Goal: Task Accomplishment & Management: Use online tool/utility

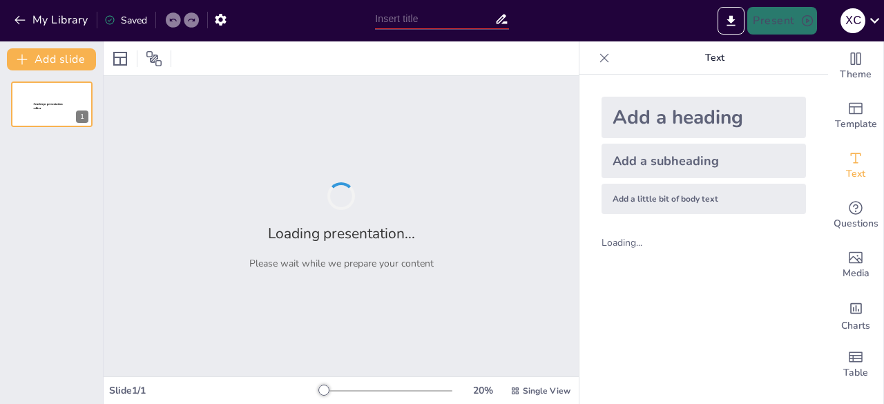
type input "New Sendsteps"
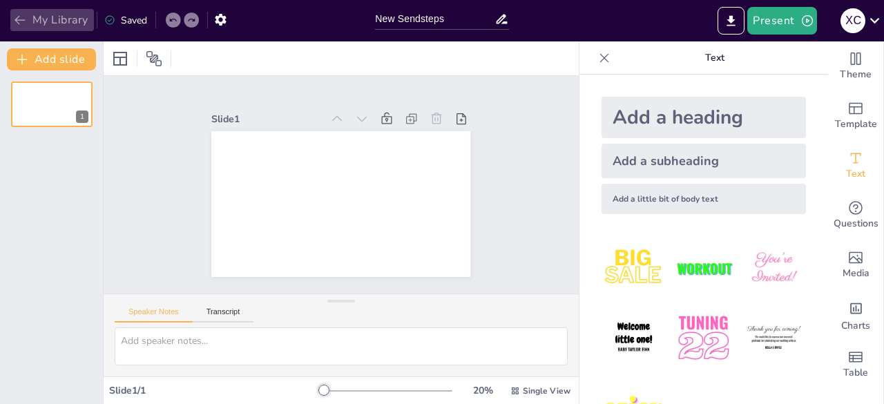
click at [20, 26] on icon "button" at bounding box center [20, 20] width 14 height 14
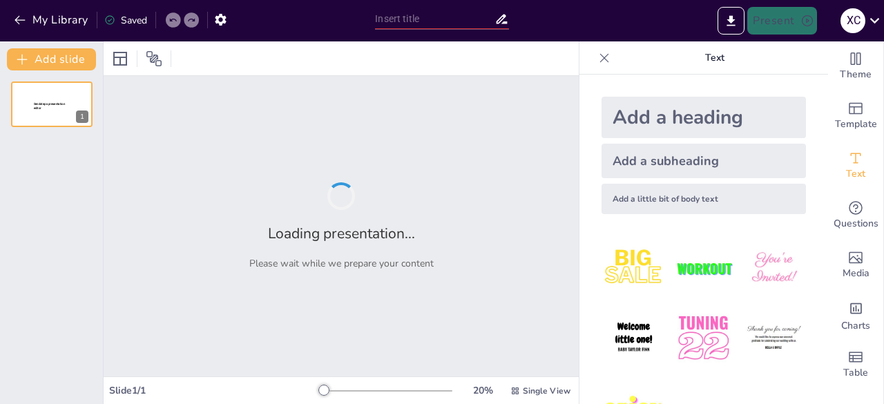
type input "El Papel Ecológico de los Metabolitos Secundarios en las Interacciones Bióticas"
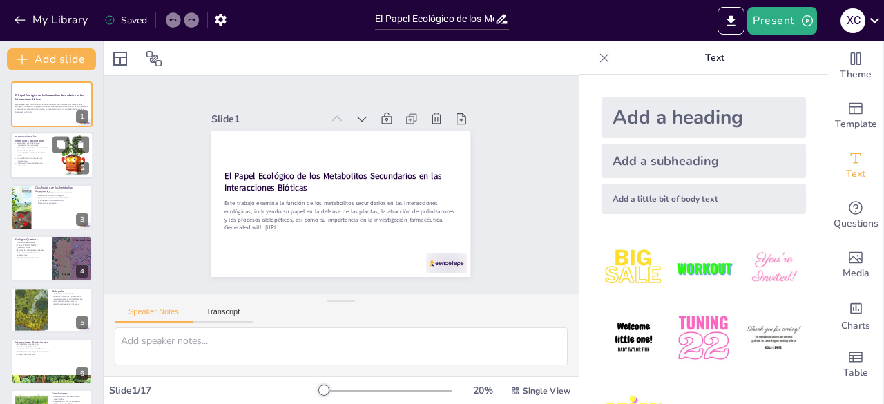
checkbox input "true"
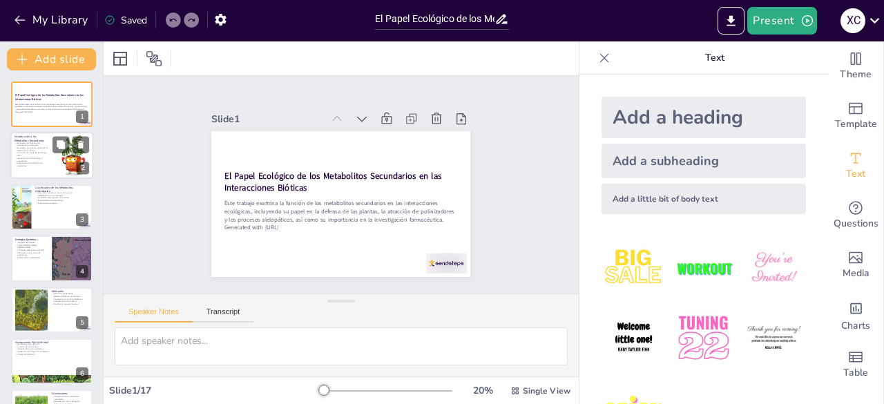
checkbox input "true"
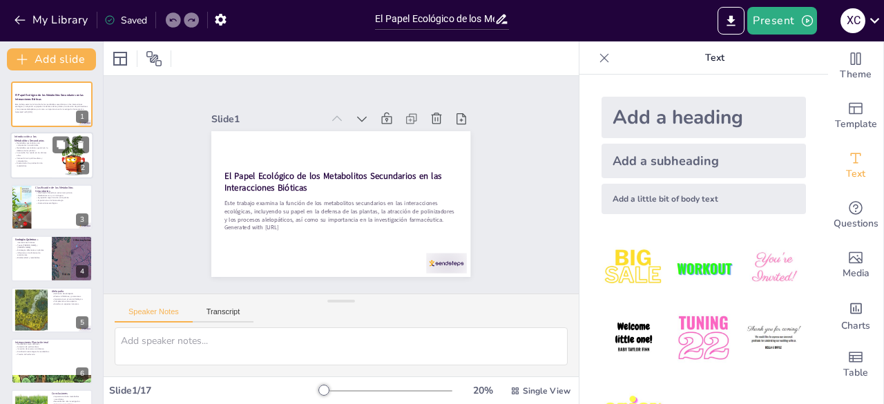
click at [50, 177] on div at bounding box center [51, 156] width 83 height 47
type textarea "Los metabolitos secundarios son compuestos que, aunque no son vitales para la s…"
checkbox input "true"
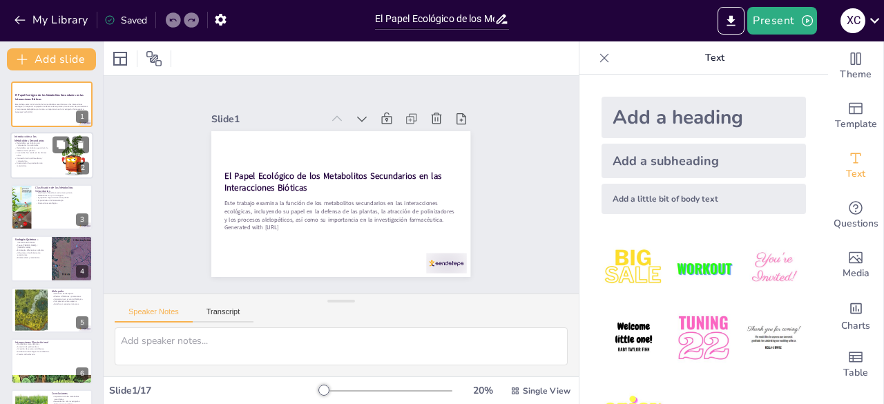
checkbox input "true"
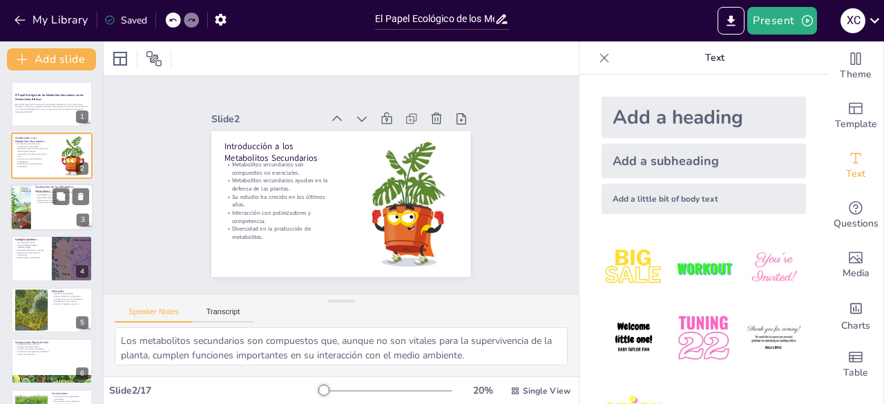
checkbox input "true"
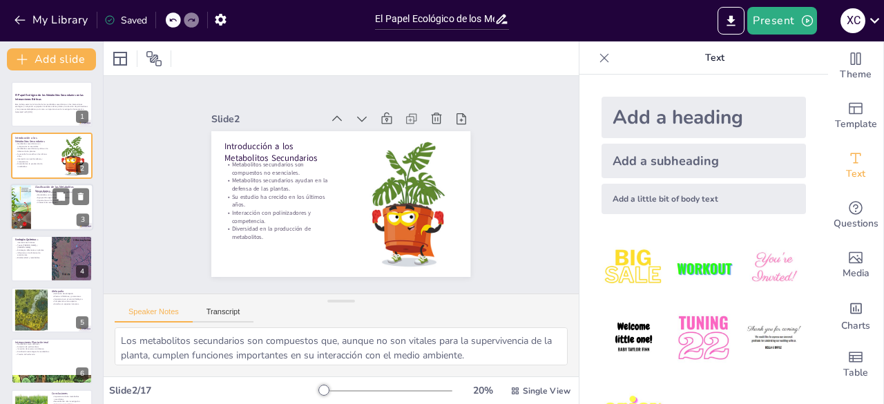
checkbox input "true"
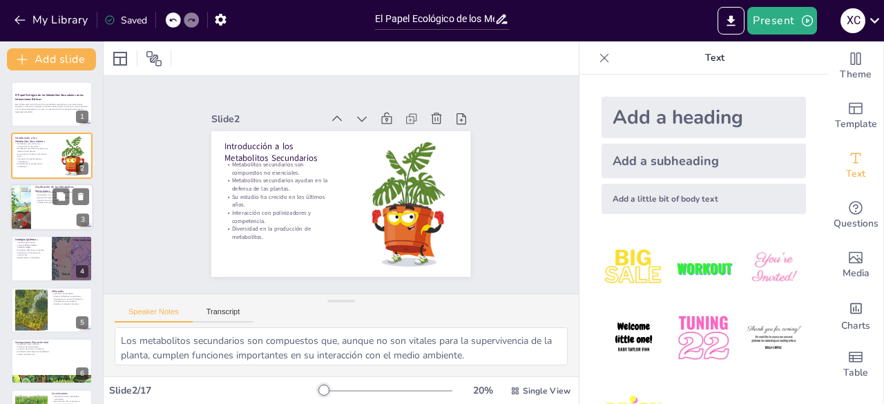
checkbox input "true"
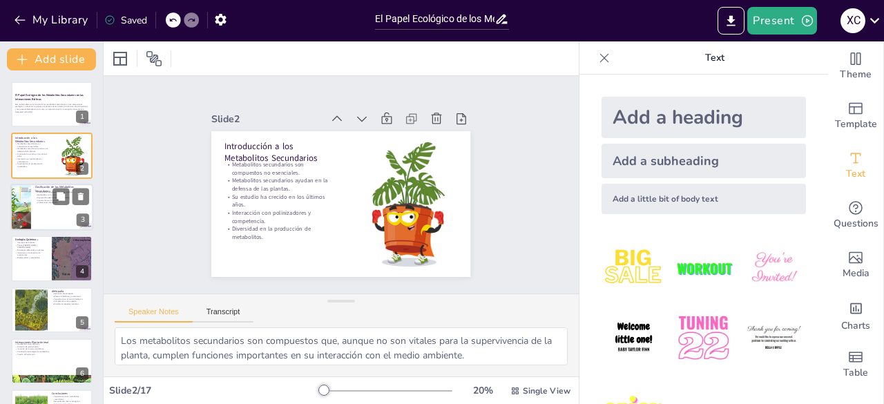
checkbox input "true"
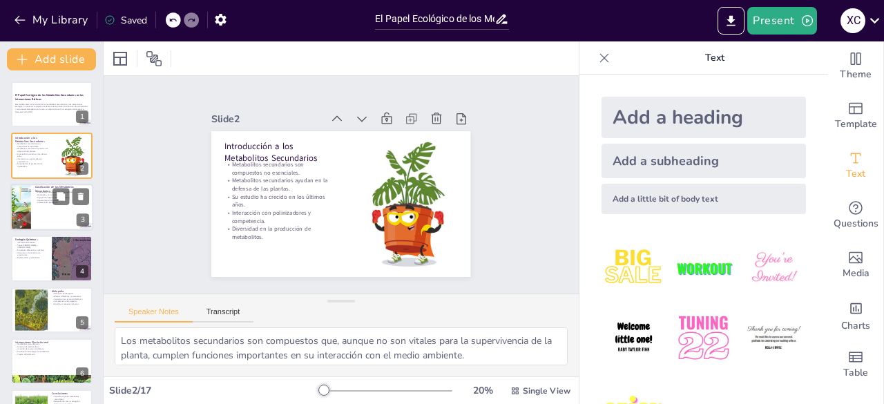
checkbox input "true"
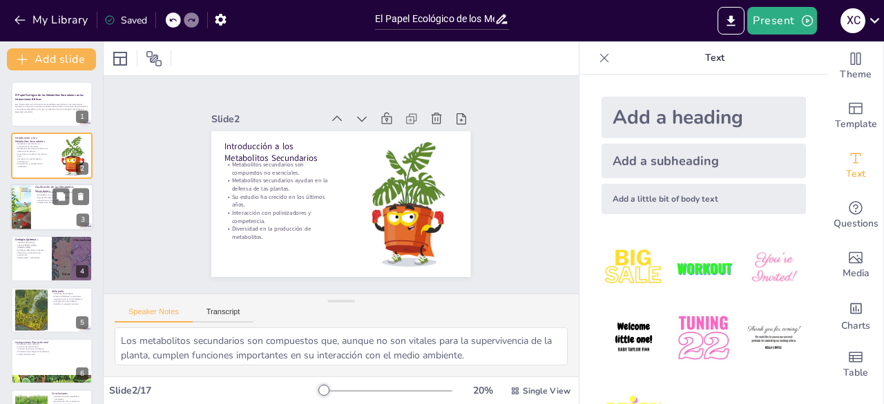
checkbox input "true"
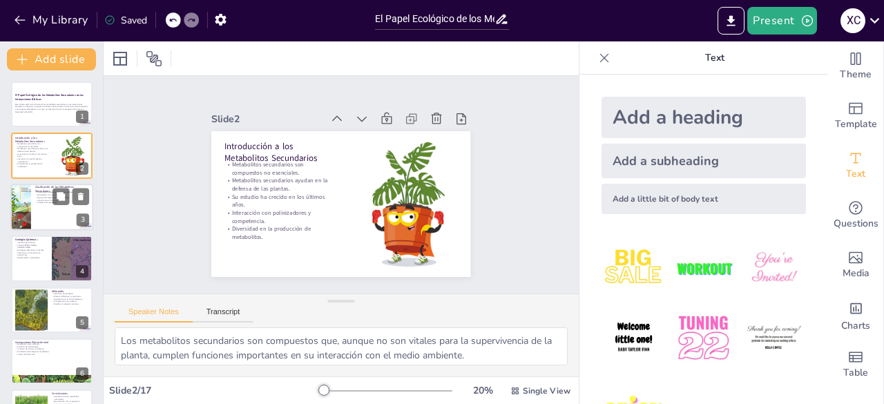
checkbox input "true"
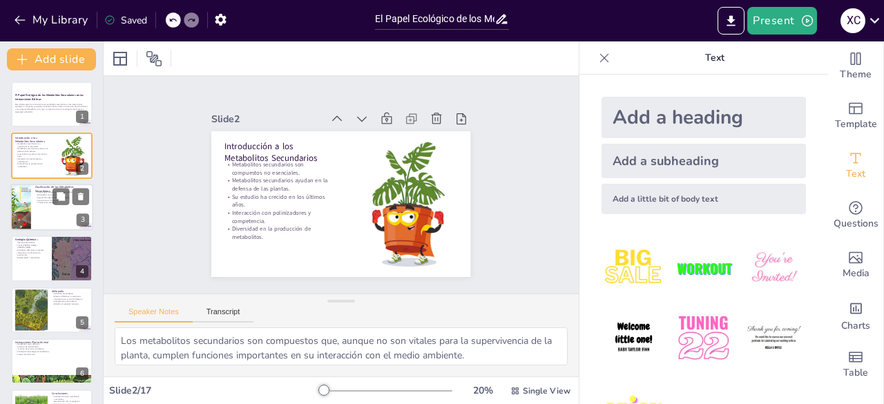
click at [48, 208] on div at bounding box center [51, 207] width 83 height 47
type textarea "La clasificación de los metabolitos secundarios es esencial para entender sus f…"
checkbox input "true"
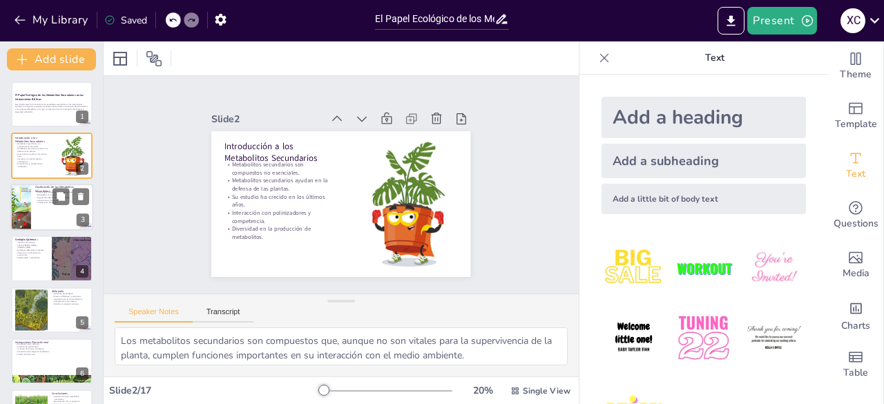
checkbox input "true"
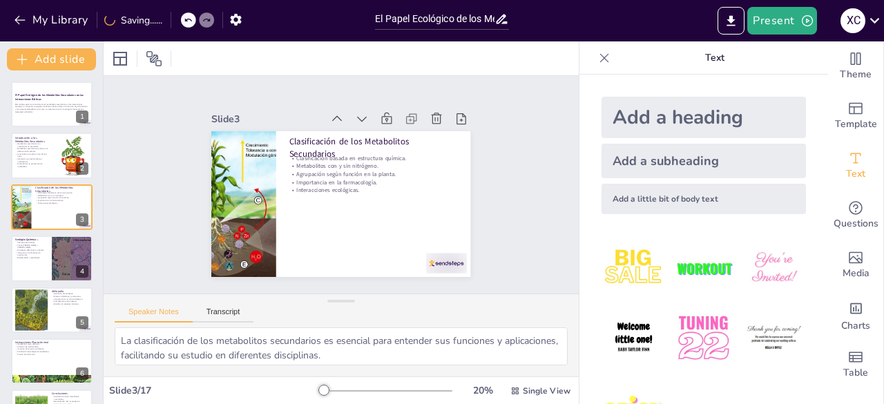
checkbox input "true"
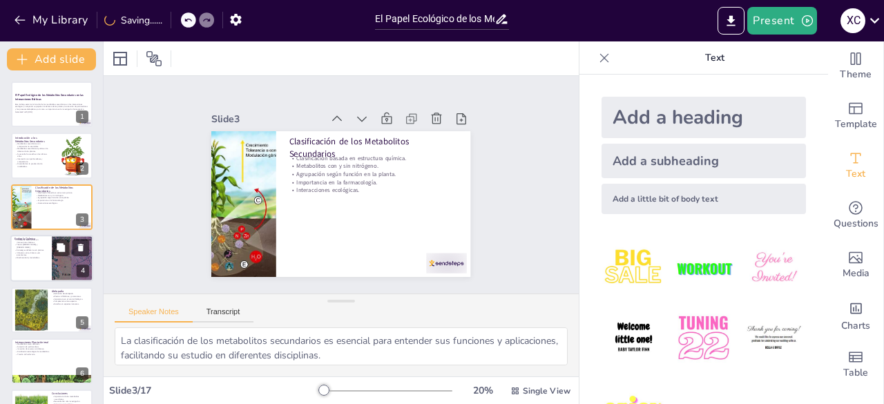
checkbox input "true"
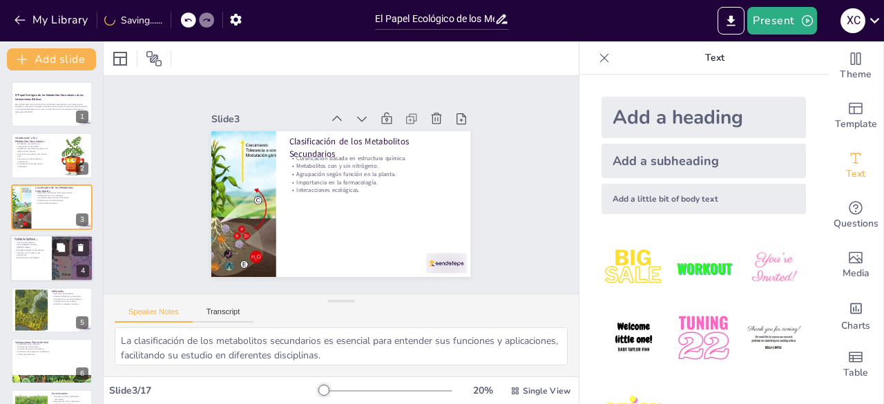
checkbox input "true"
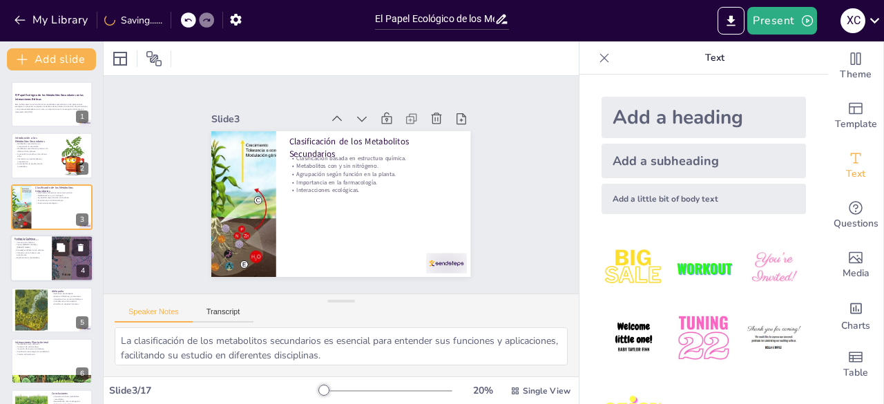
checkbox input "true"
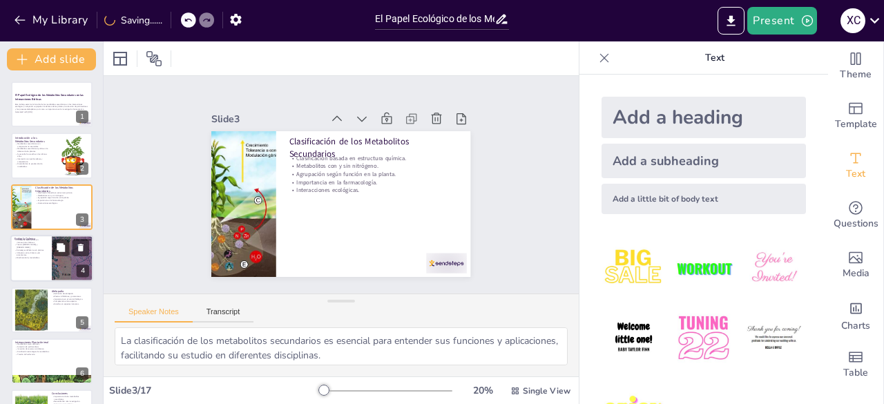
checkbox input "true"
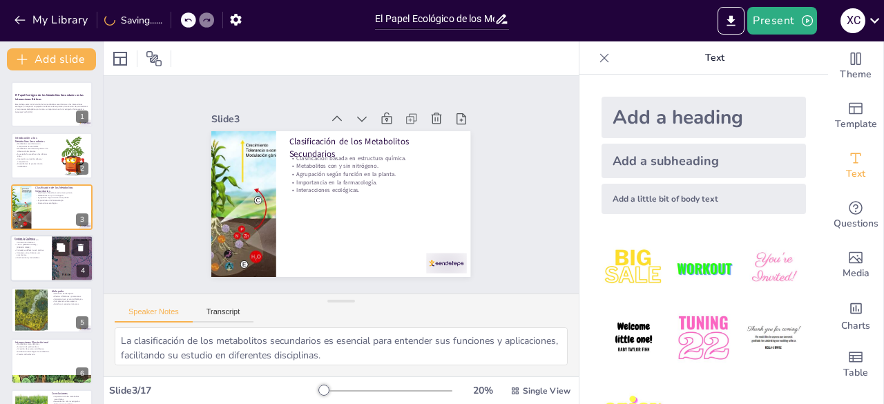
checkbox input "true"
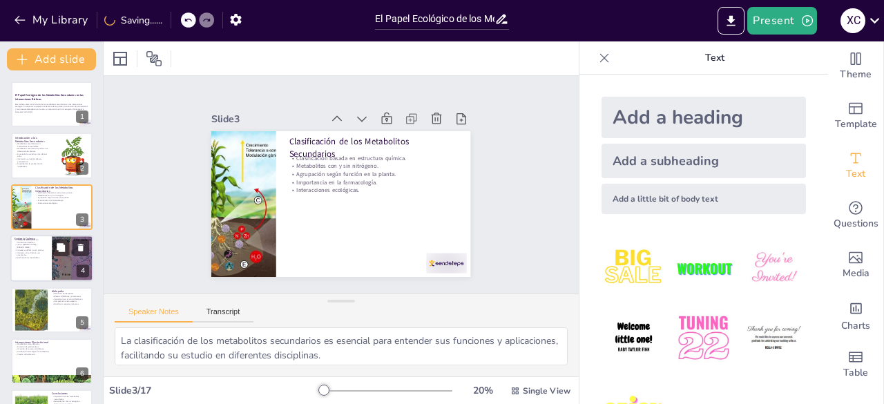
checkbox input "true"
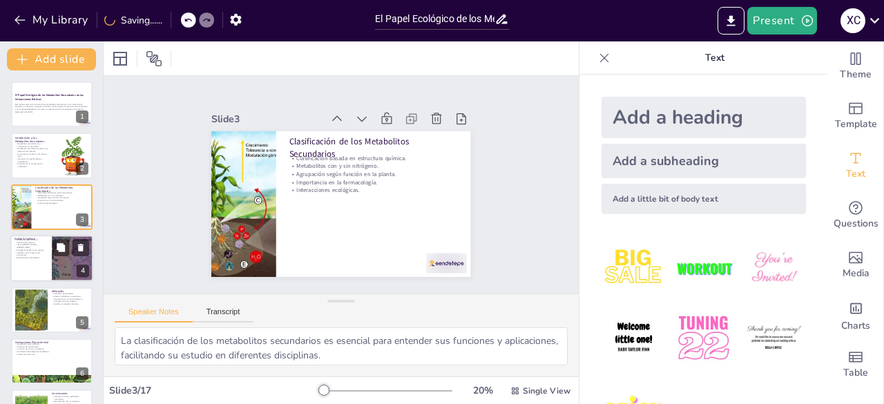
click at [28, 252] on p "Influencia en la dinámica de ecosistemas." at bounding box center [31, 254] width 33 height 5
type textarea "La ecología química es un campo que permite entender cómo los metabolitos secun…"
checkbox input "true"
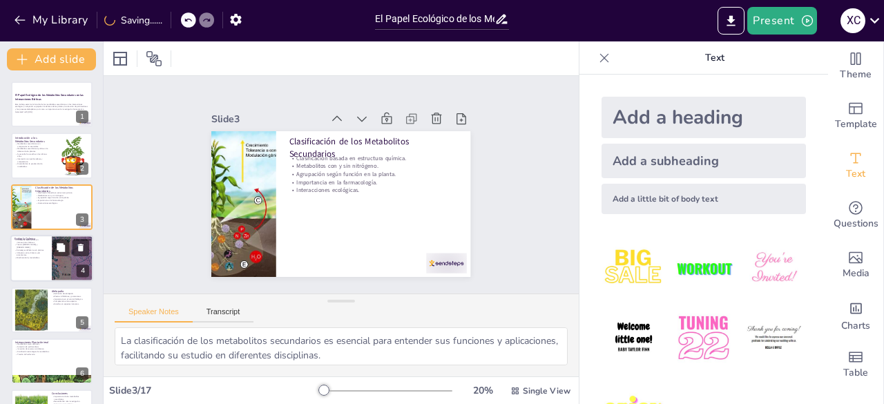
checkbox input "true"
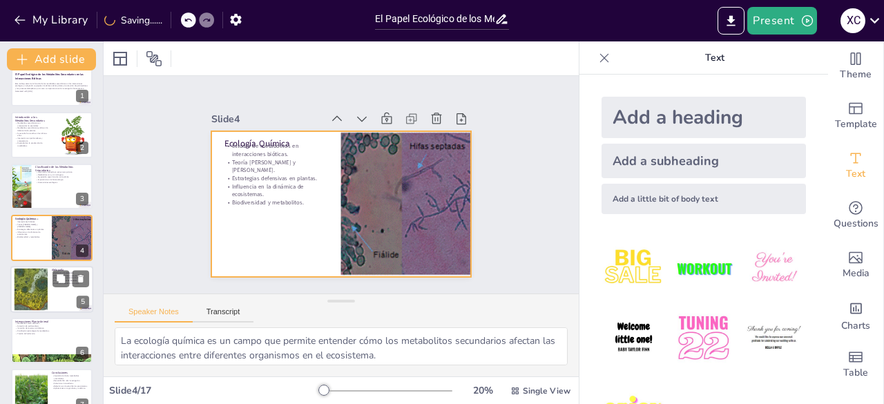
checkbox input "true"
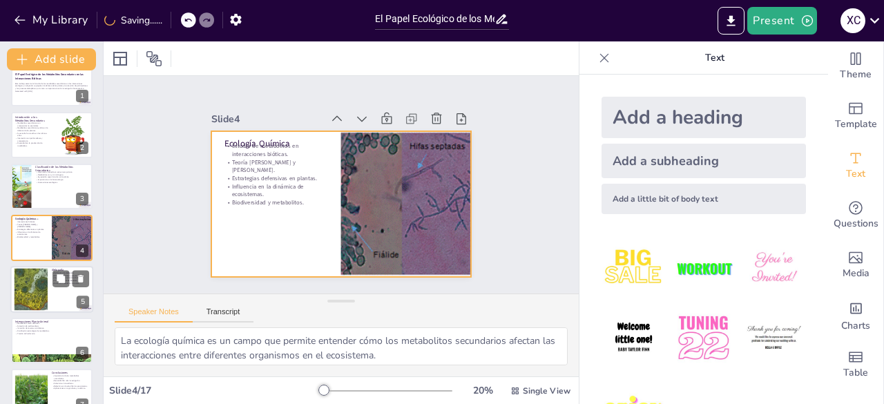
checkbox input "true"
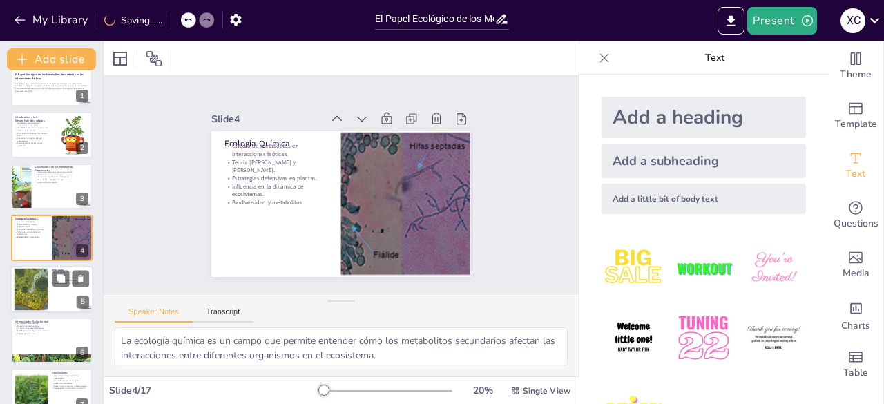
click at [29, 288] on div at bounding box center [31, 289] width 70 height 42
type textarea "La alelopatía es un proceso clave que destaca cómo los metabolitos secundarios …"
checkbox input "true"
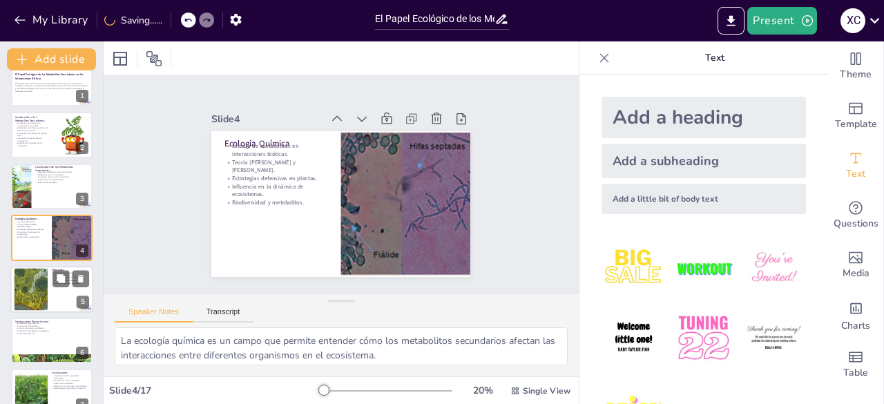
checkbox input "true"
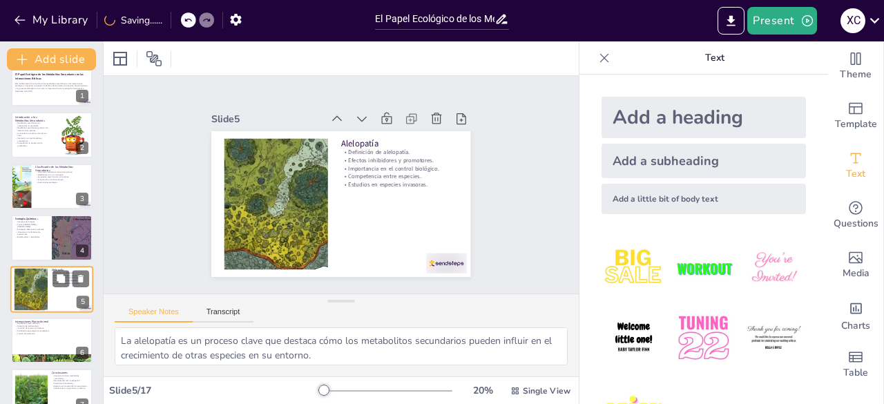
scroll to position [73, 0]
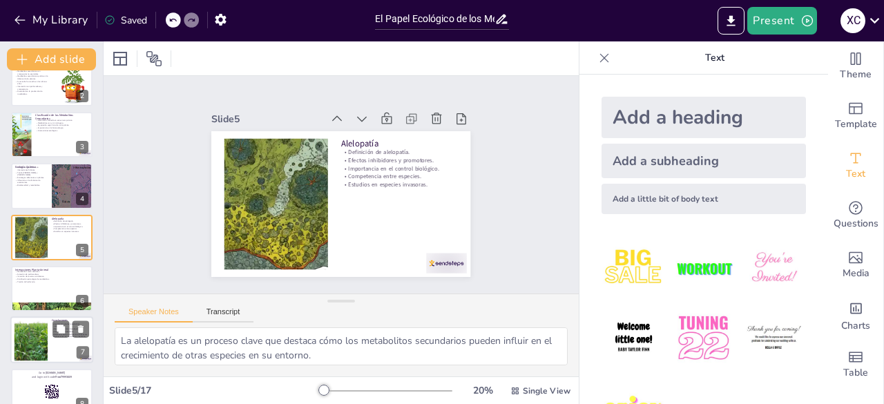
checkbox input "true"
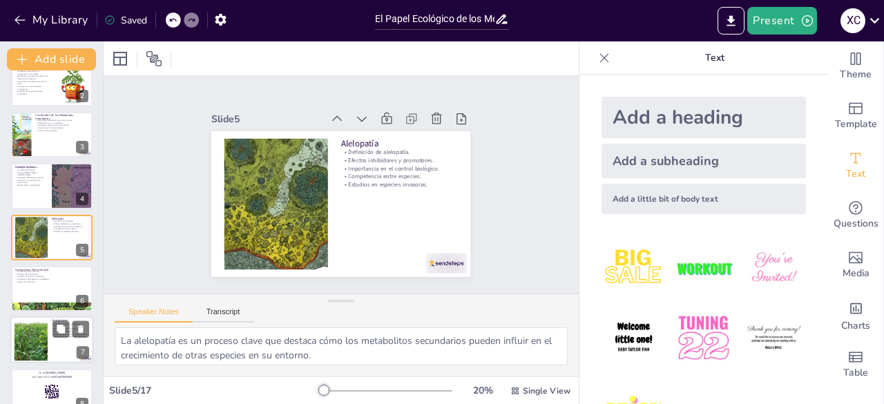
checkbox input "true"
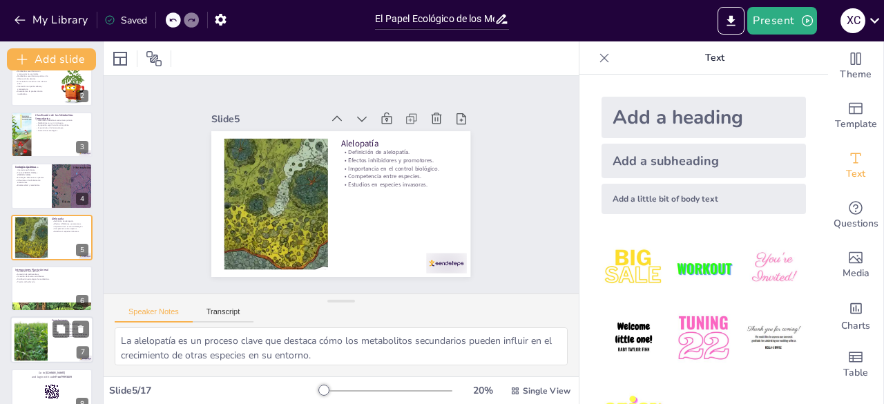
checkbox input "true"
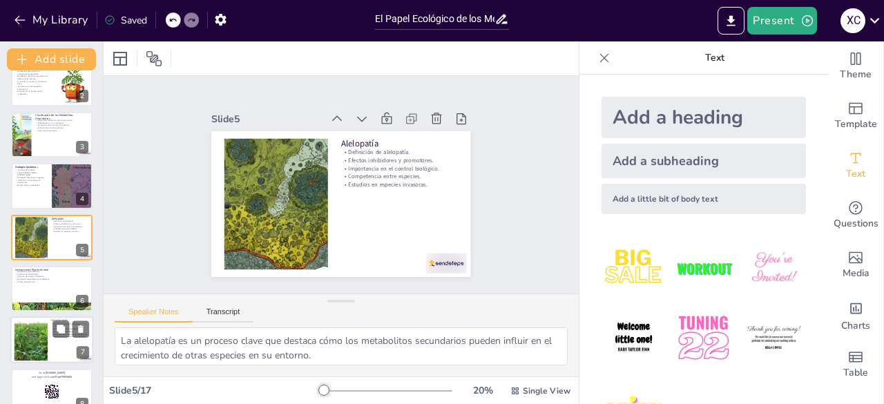
checkbox input "true"
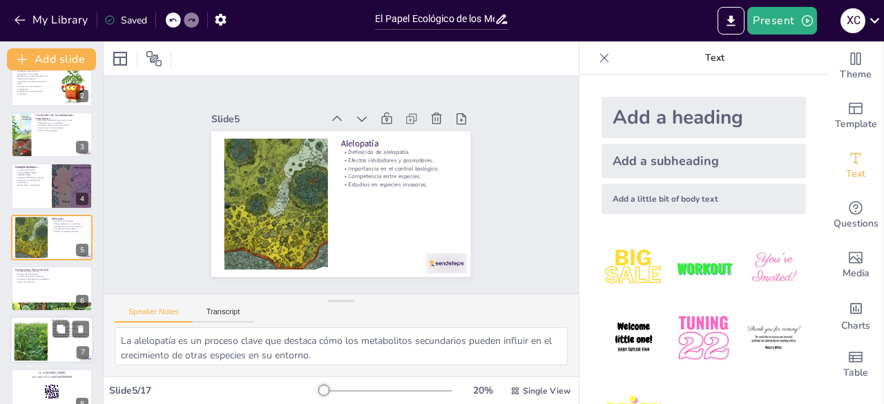
checkbox input "true"
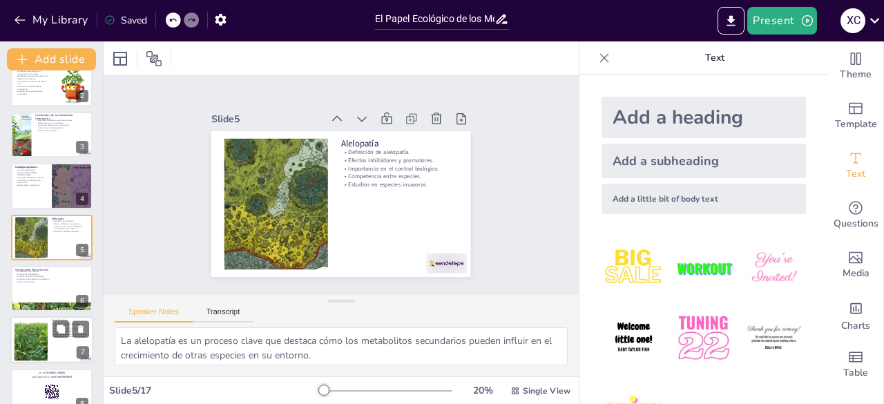
checkbox input "true"
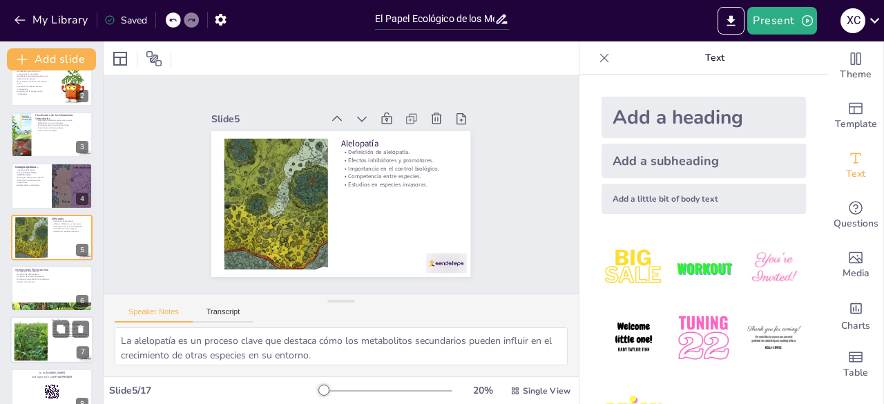
click at [30, 317] on div at bounding box center [51, 340] width 83 height 47
type textarea "Los metabolitos secundarios son cruciales para las interacciones ecológicas y l…"
checkbox input "true"
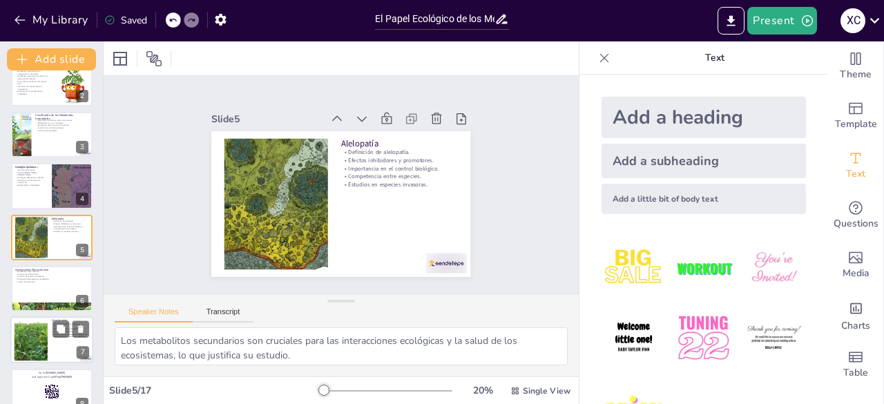
checkbox input "true"
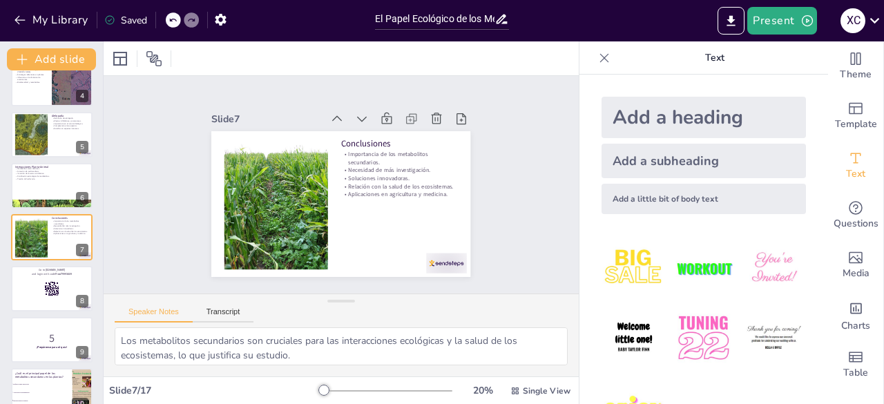
checkbox input "true"
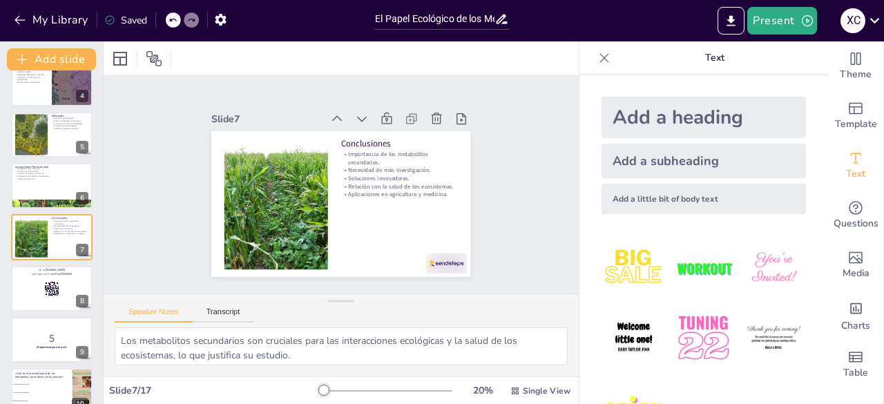
checkbox input "true"
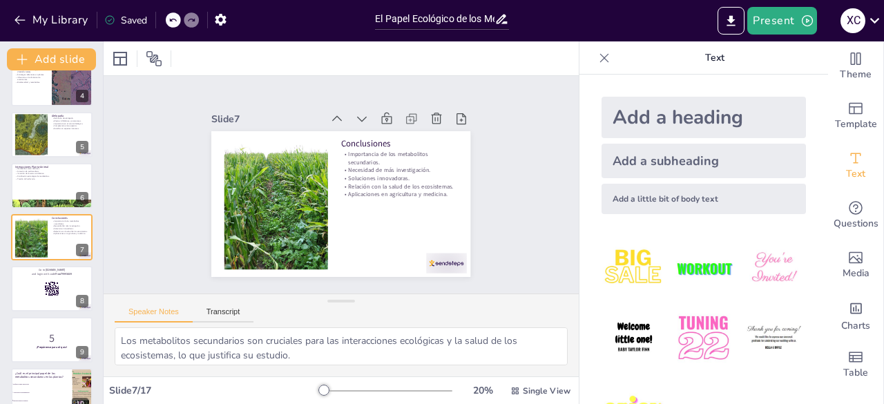
checkbox input "true"
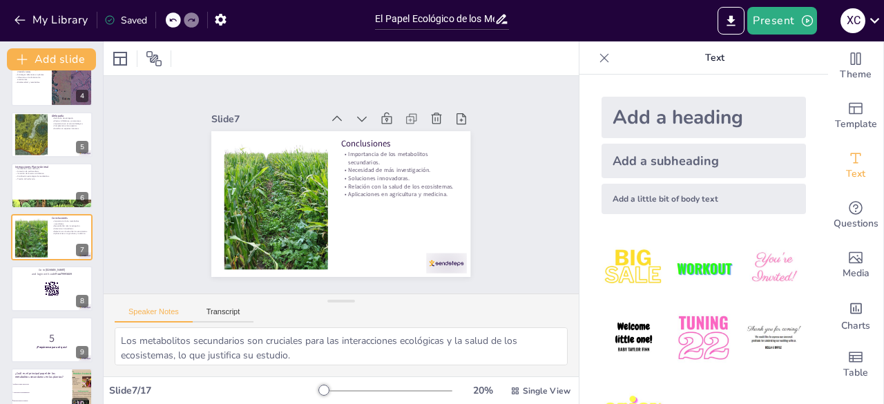
checkbox input "true"
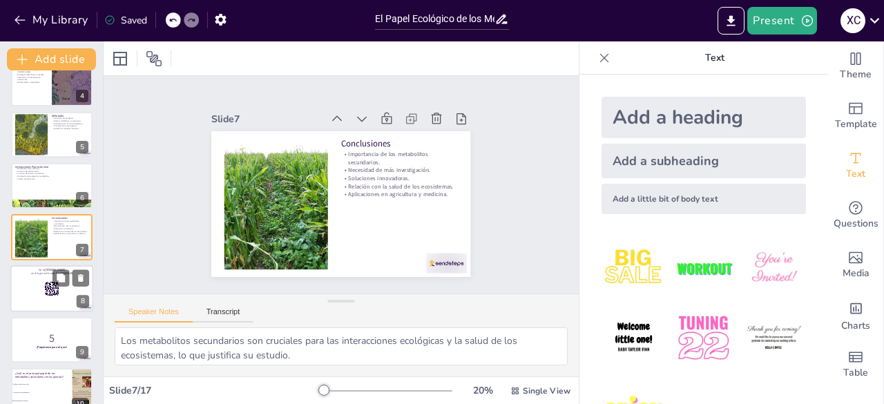
checkbox input "true"
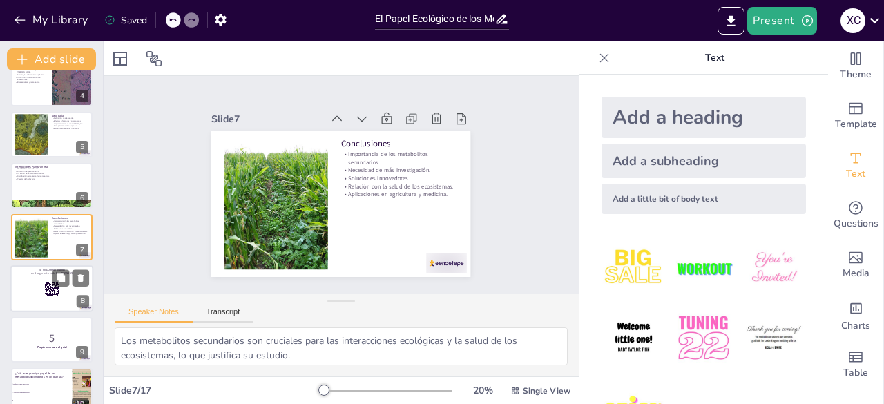
checkbox input "true"
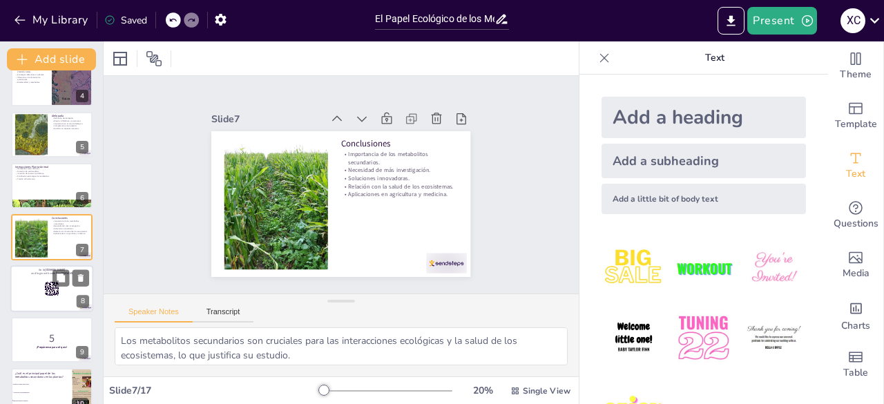
checkbox input "true"
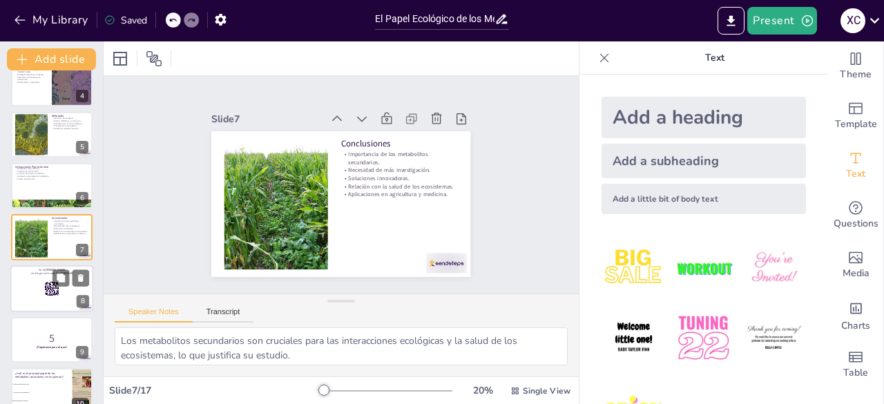
click at [33, 287] on div at bounding box center [51, 288] width 83 height 47
checkbox input "true"
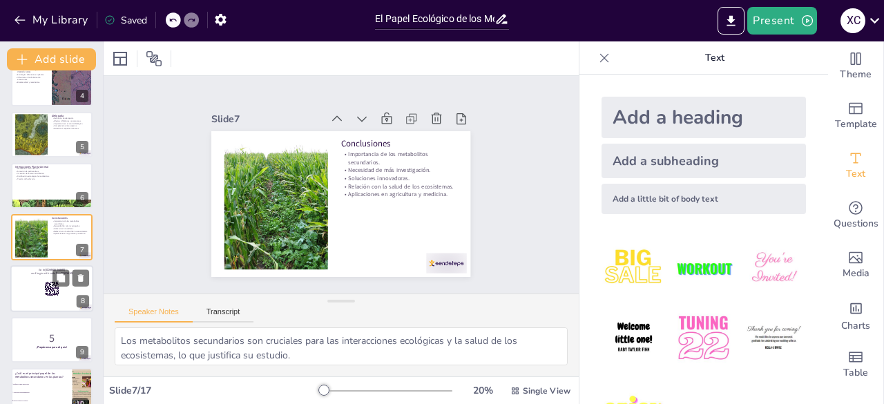
checkbox input "true"
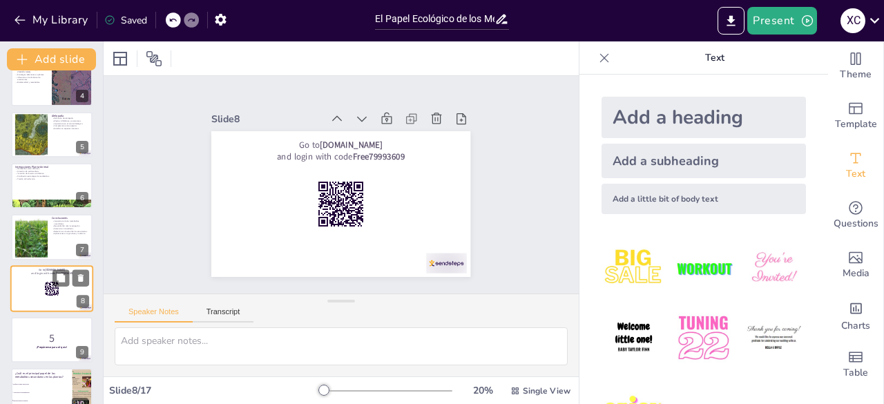
scroll to position [227, 0]
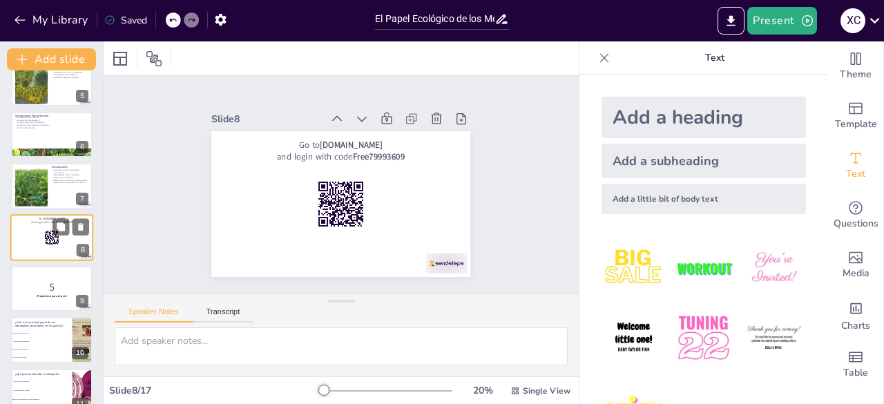
checkbox input "true"
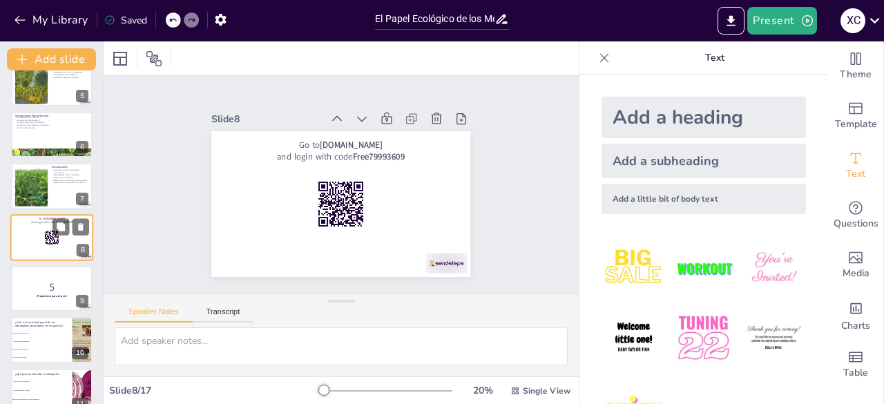
checkbox input "true"
click at [35, 189] on div at bounding box center [31, 186] width 42 height 42
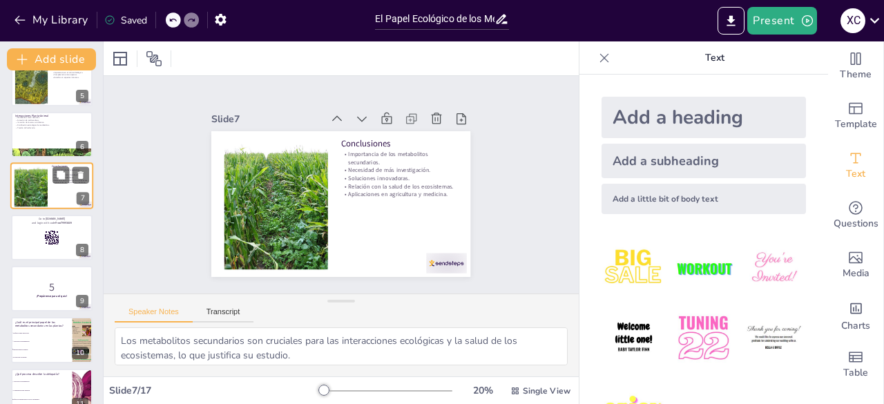
scroll to position [176, 0]
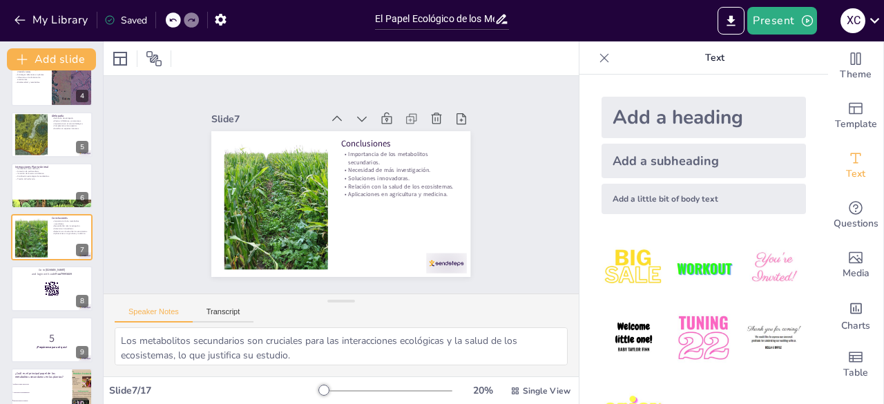
click at [598, 60] on icon at bounding box center [605, 58] width 14 height 14
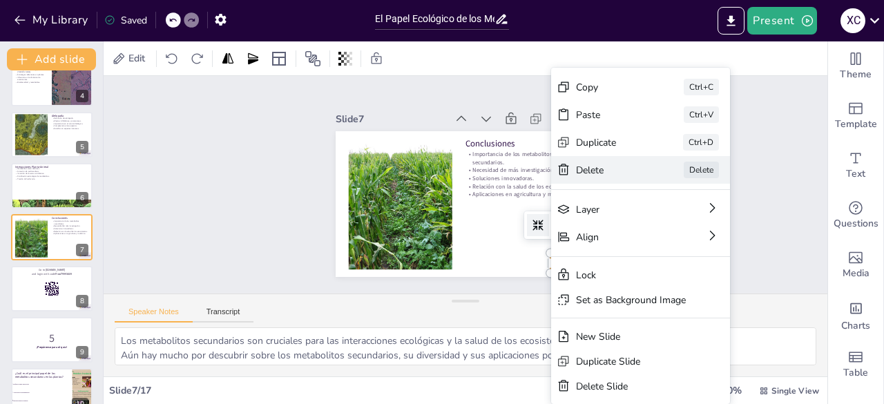
click at [672, 261] on div "Delete" at bounding box center [707, 271] width 70 height 20
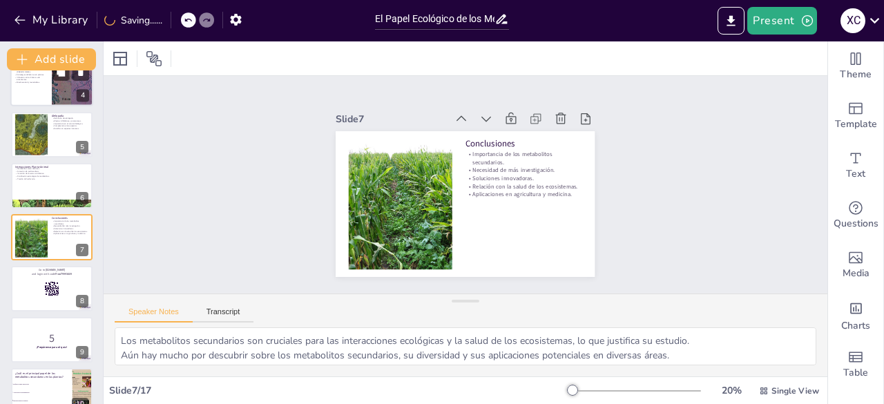
click at [56, 92] on div at bounding box center [71, 82] width 155 height 47
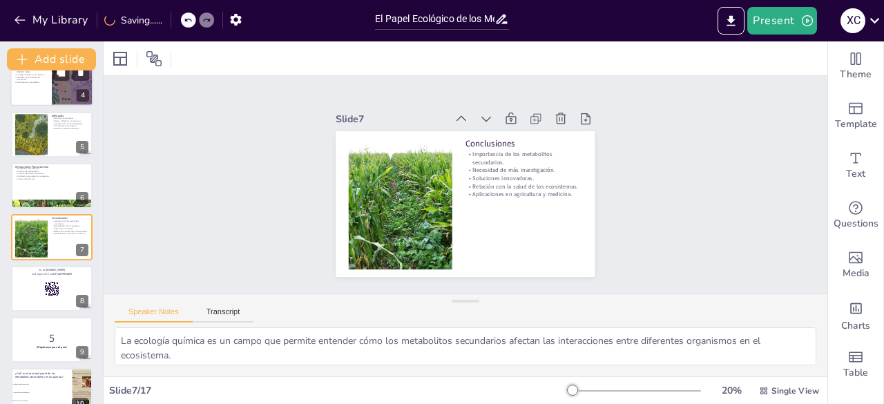
scroll to position [21, 0]
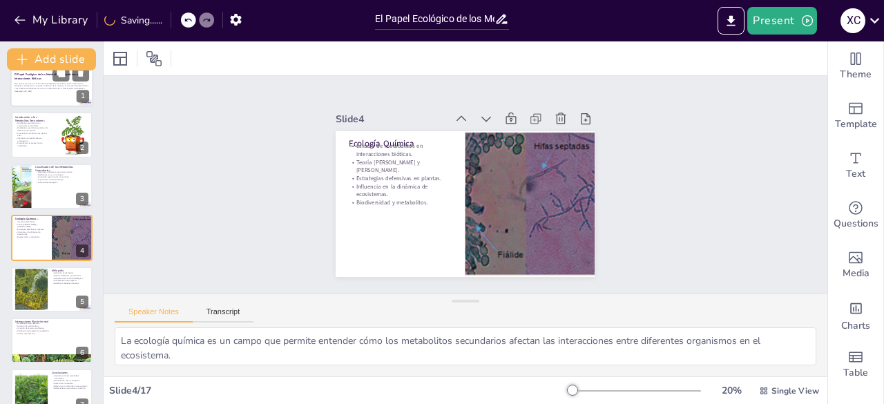
click at [39, 76] on strong "El Papel Ecológico de los Metabolitos Secundarios en las Interacciones Bióticas" at bounding box center [50, 77] width 70 height 8
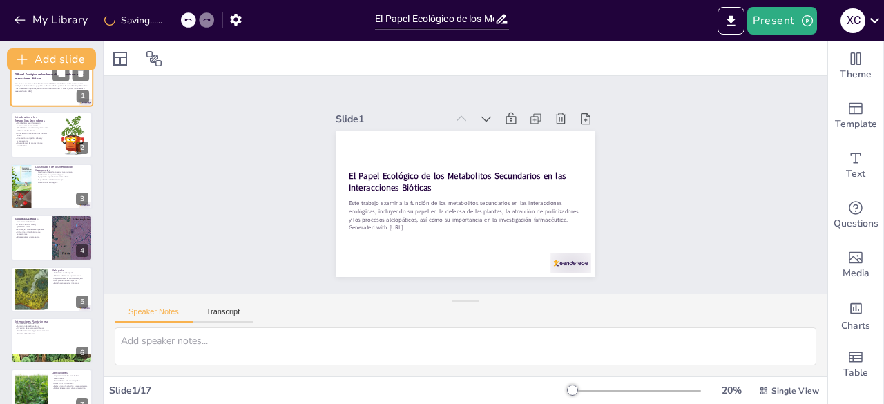
scroll to position [0, 0]
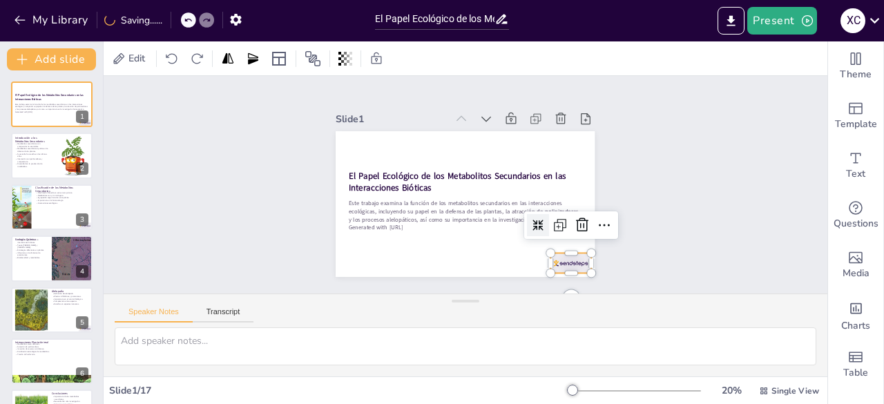
click at [499, 294] on div at bounding box center [478, 316] width 42 height 44
click at [574, 229] on icon at bounding box center [578, 238] width 18 height 18
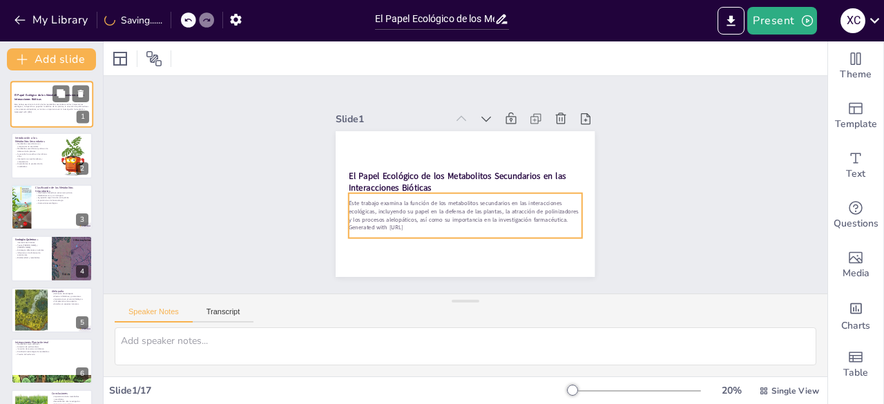
click at [28, 106] on p "Este trabajo examina la función de los metabolitos secundarios en las interacci…" at bounding box center [52, 107] width 75 height 8
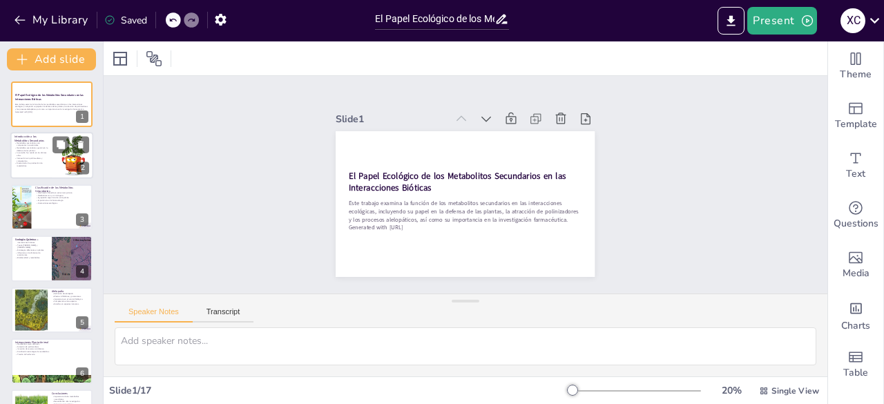
click at [28, 151] on p "Metabolitos secundarios ayudan en la defensa de las plantas." at bounding box center [31, 149] width 33 height 5
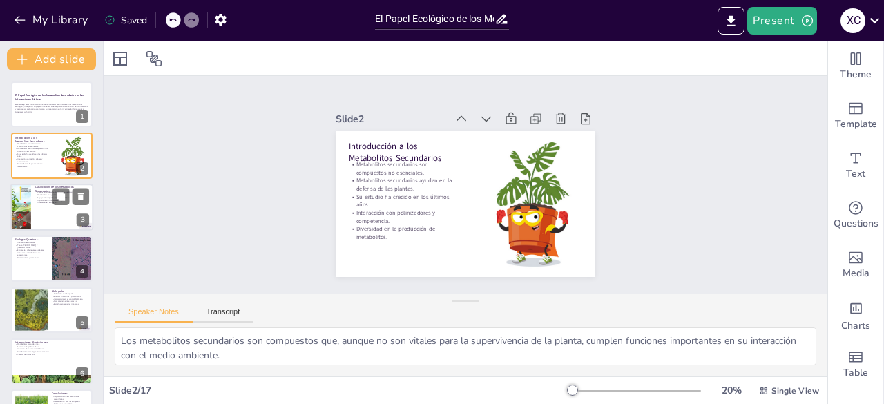
click at [27, 200] on div at bounding box center [20, 207] width 61 height 47
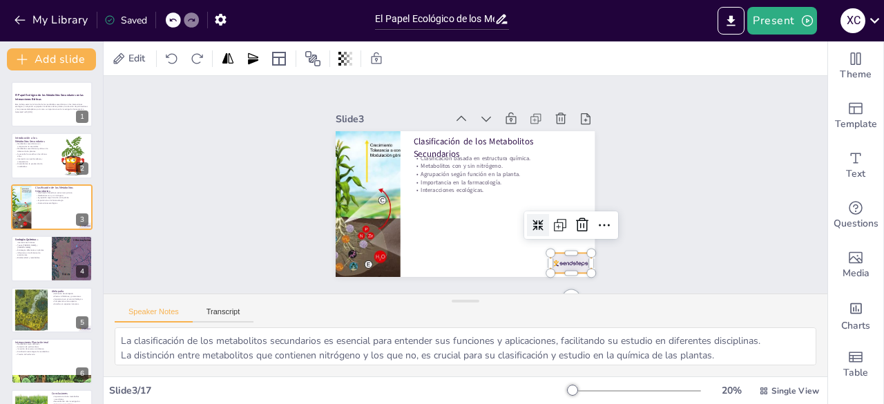
click at [569, 266] on div at bounding box center [571, 263] width 41 height 20
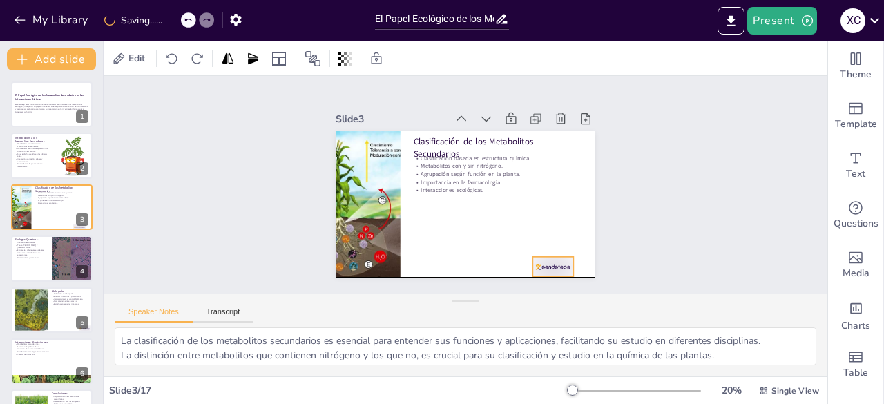
drag, startPoint x: 569, startPoint y: 266, endPoint x: 551, endPoint y: 269, distance: 18.2
click at [551, 269] on div at bounding box center [553, 267] width 41 height 20
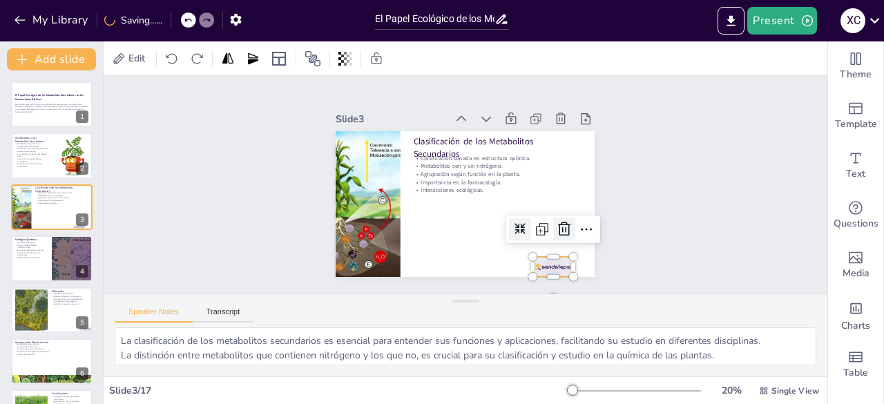
click at [556, 223] on icon at bounding box center [564, 229] width 17 height 17
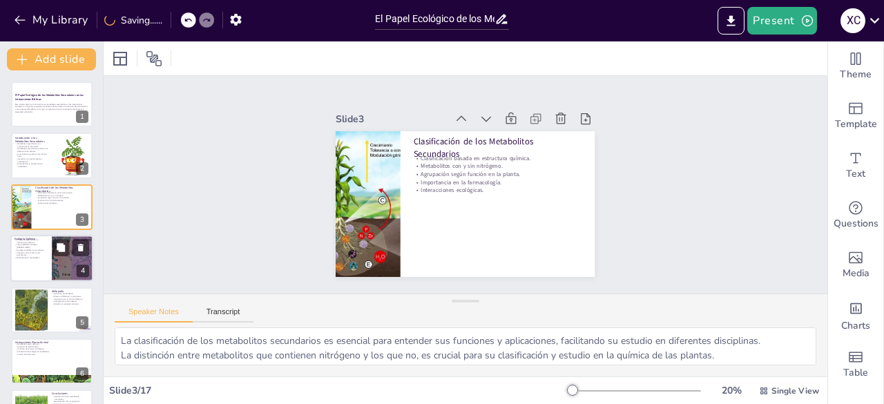
click at [26, 246] on p "Teoría de Ehrlich y Raven." at bounding box center [31, 246] width 33 height 5
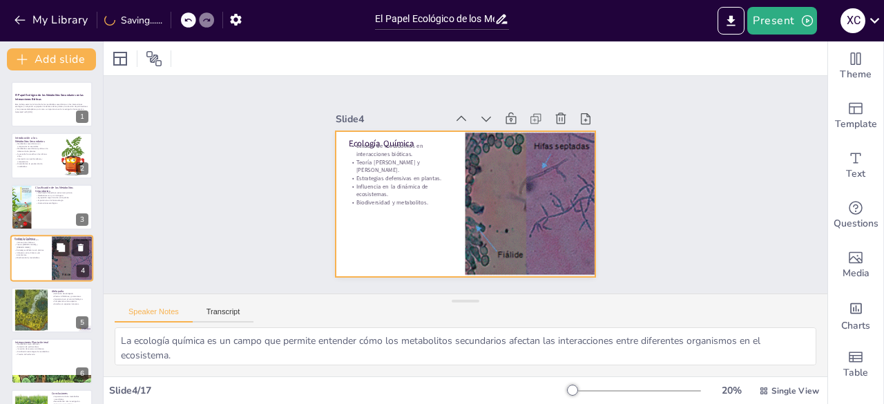
scroll to position [21, 0]
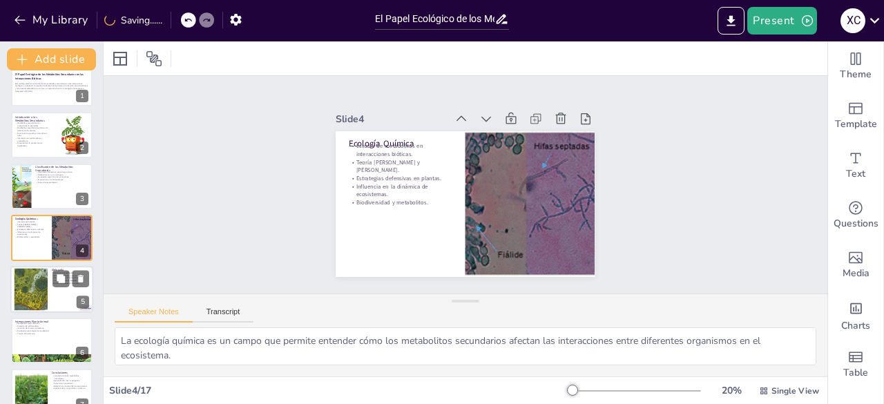
click at [28, 285] on div at bounding box center [31, 289] width 70 height 42
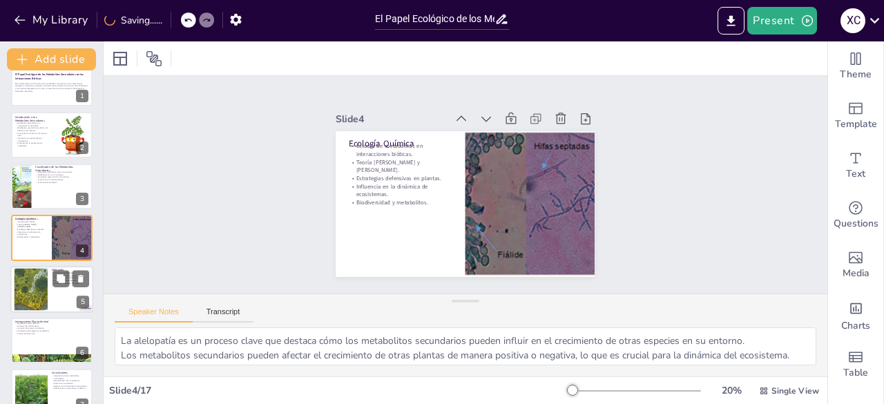
scroll to position [73, 0]
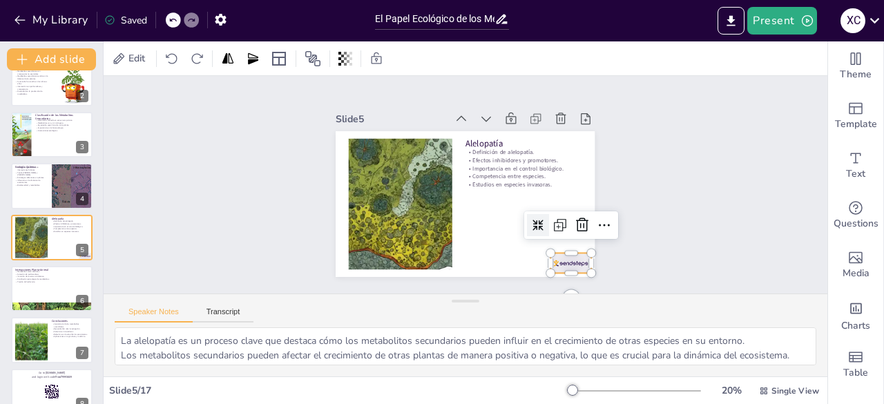
click at [557, 253] on div at bounding box center [571, 263] width 41 height 20
click at [574, 220] on icon at bounding box center [582, 225] width 17 height 17
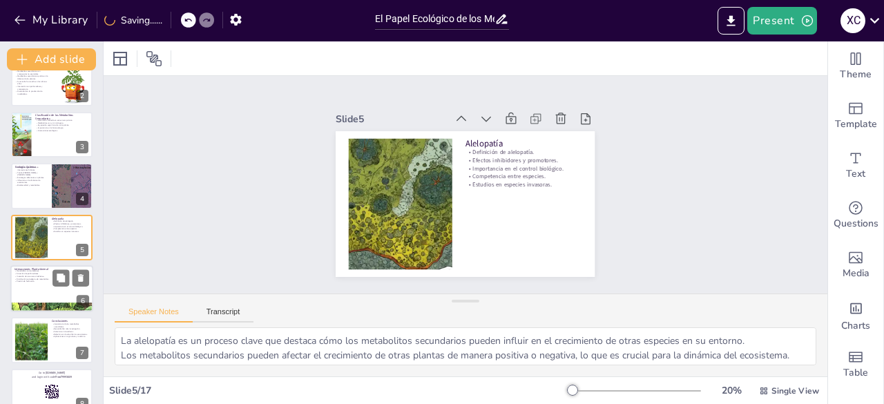
click at [33, 284] on div at bounding box center [51, 288] width 83 height 47
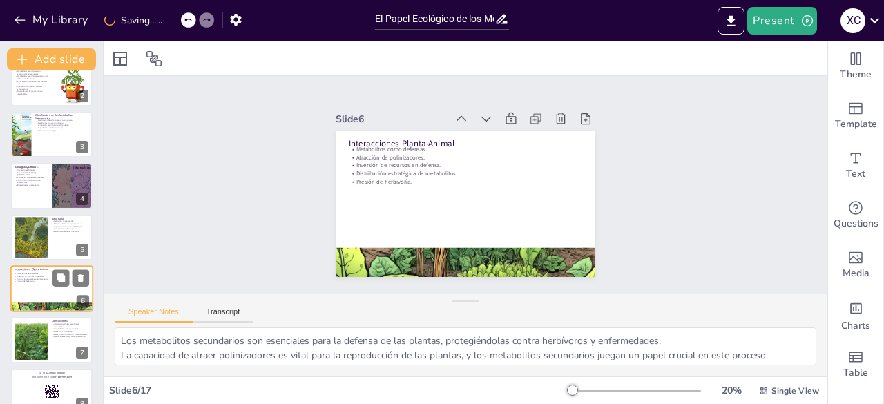
scroll to position [124, 0]
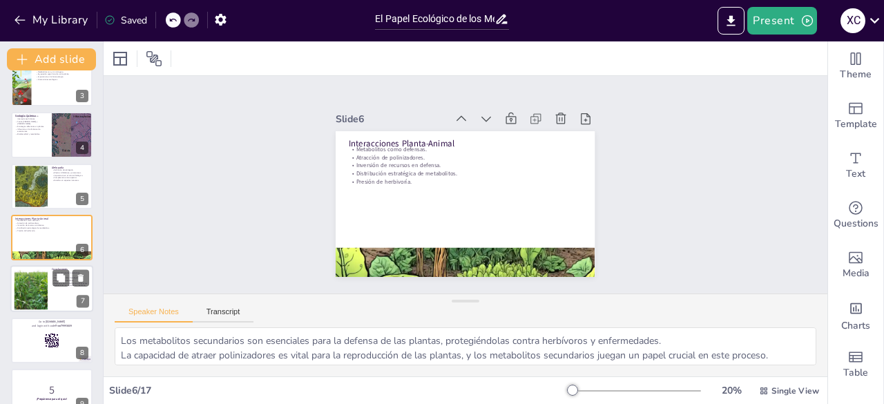
click at [37, 298] on div at bounding box center [31, 289] width 42 height 42
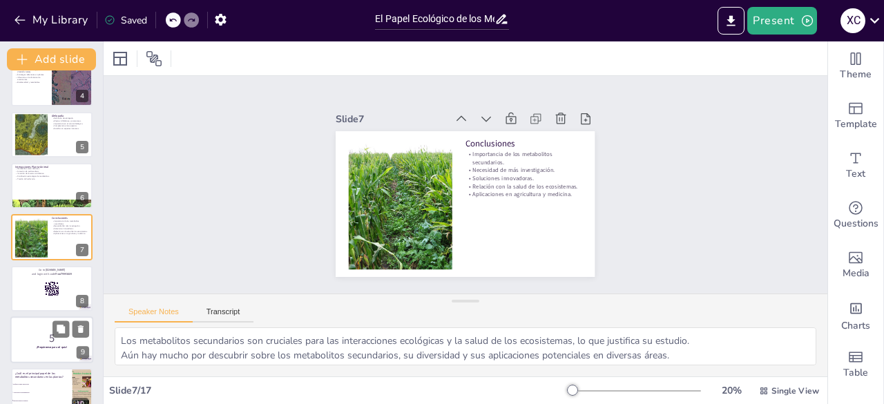
click at [45, 337] on p "5" at bounding box center [52, 338] width 75 height 15
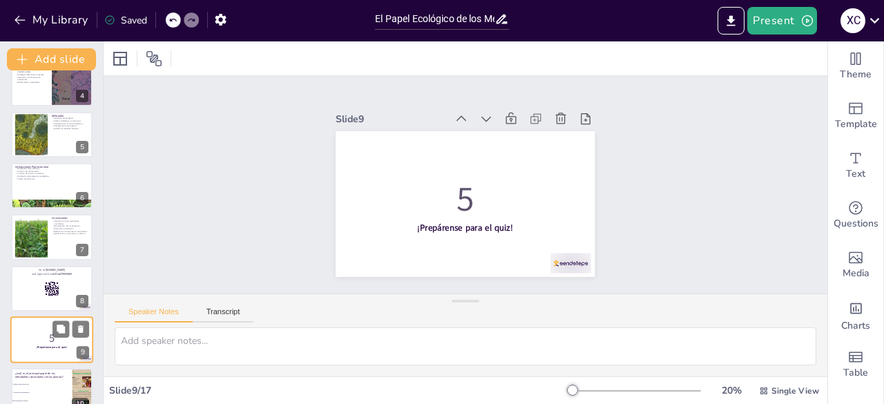
scroll to position [278, 0]
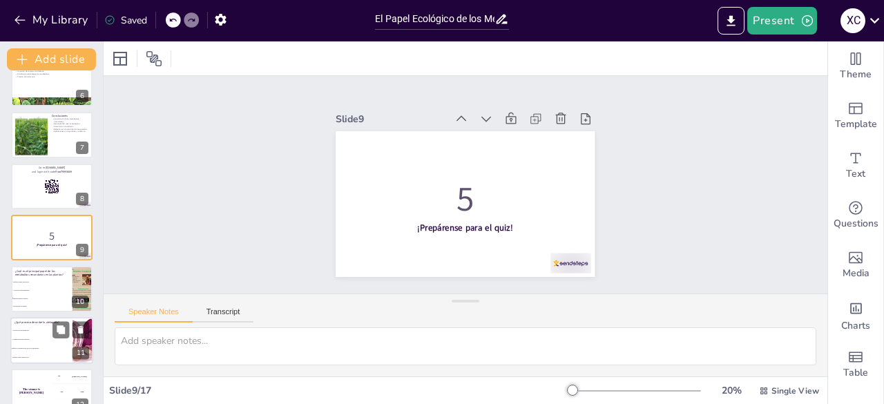
click at [18, 357] on span "Defensa contra herbívoros" at bounding box center [41, 358] width 59 height 2
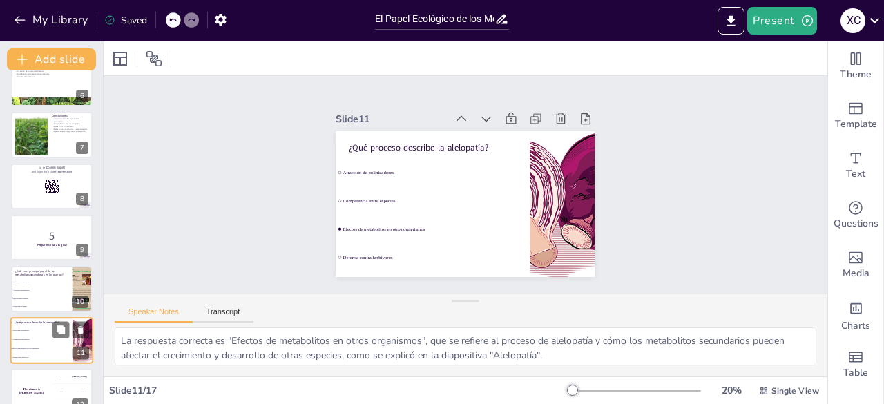
scroll to position [381, 0]
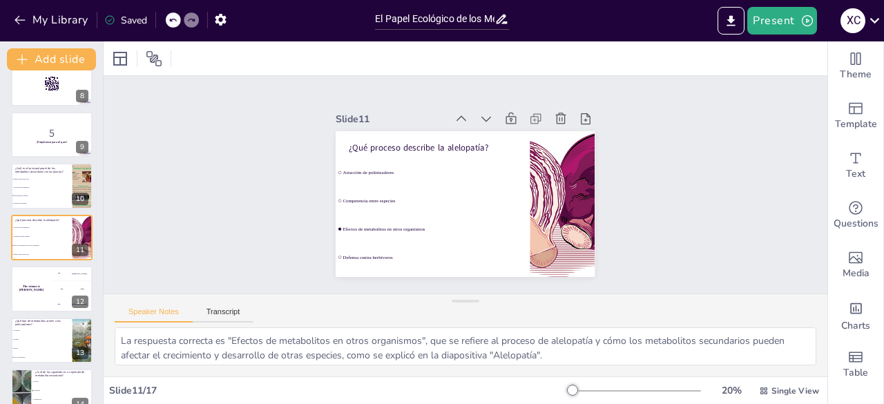
click at [28, 209] on div "El Papel Ecológico de los Metabolitos Secundarios en las Interacciones Bióticas…" at bounding box center [51, 135] width 103 height 868
click at [35, 196] on span "Interacciones ecológicas" at bounding box center [41, 195] width 59 height 2
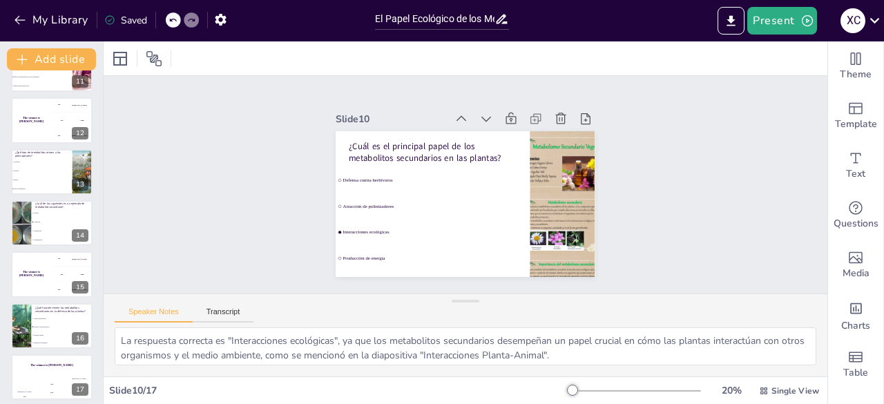
scroll to position [556, 0]
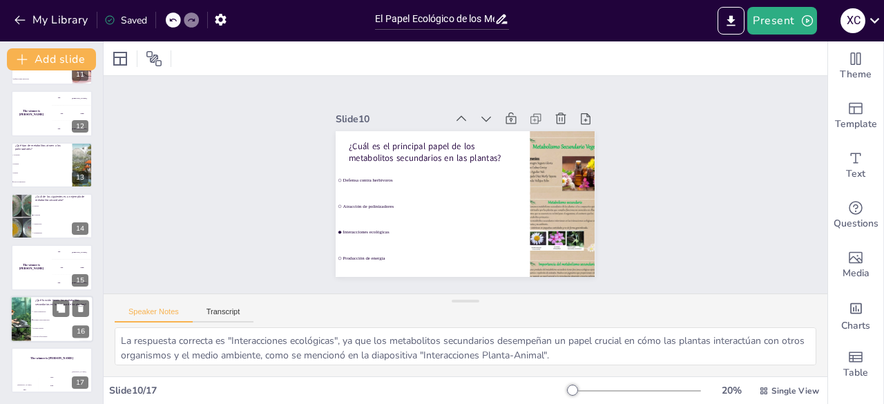
click at [29, 314] on div at bounding box center [20, 319] width 78 height 47
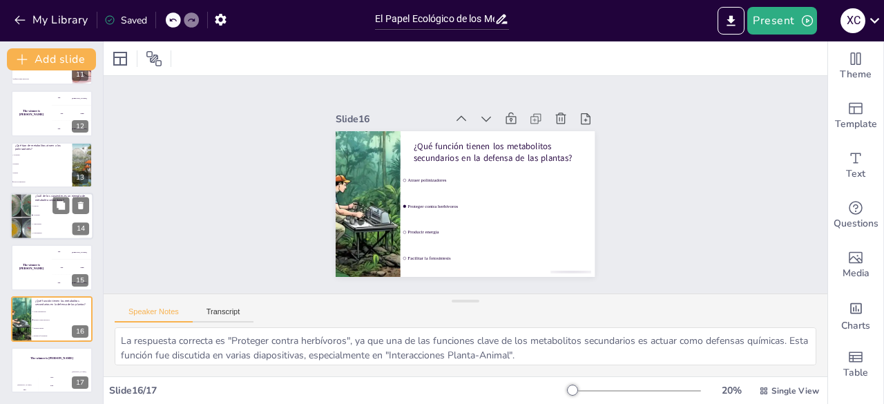
click at [33, 219] on li "Alcaloides" at bounding box center [62, 215] width 62 height 9
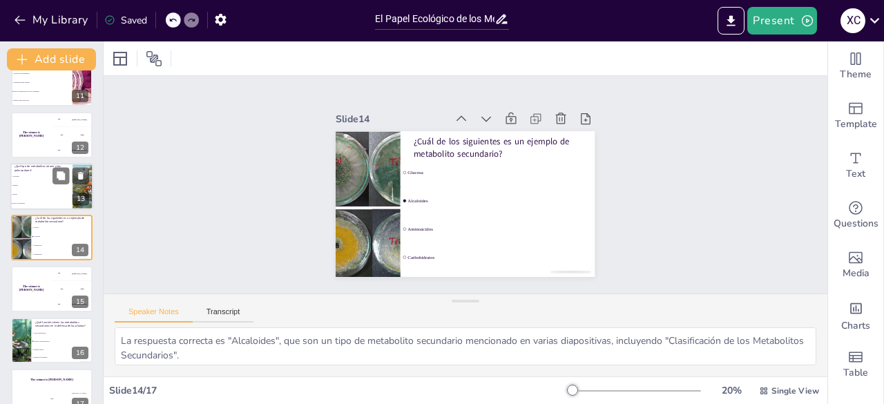
click at [27, 187] on li "Terpenos" at bounding box center [41, 185] width 62 height 9
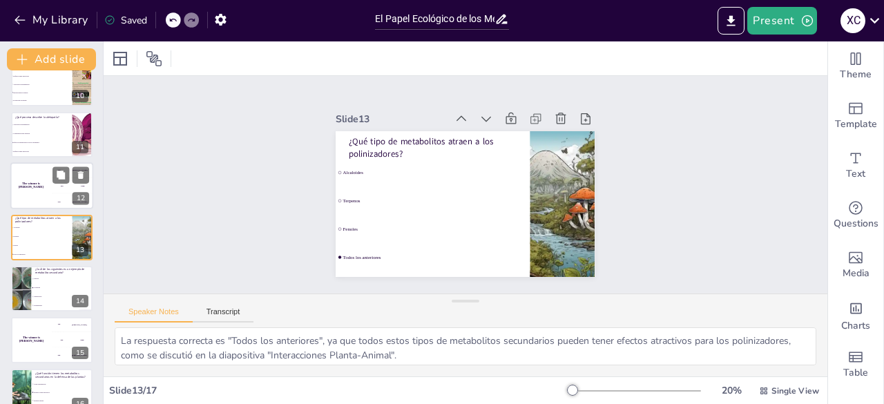
click at [39, 187] on h4 "The winner is Niels 🏆" at bounding box center [30, 185] width 41 height 7
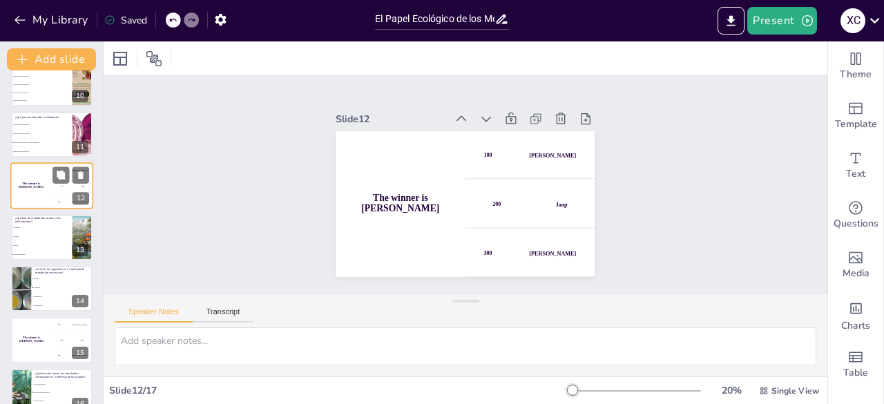
scroll to position [433, 0]
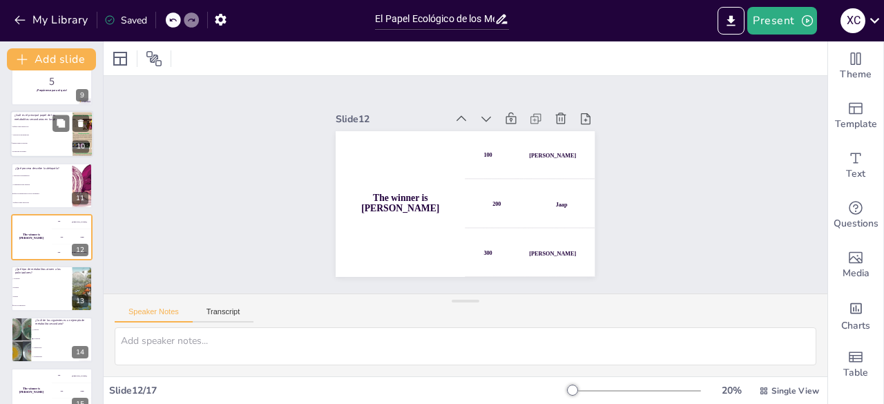
click at [39, 149] on li "Producción de energía" at bounding box center [41, 152] width 62 height 8
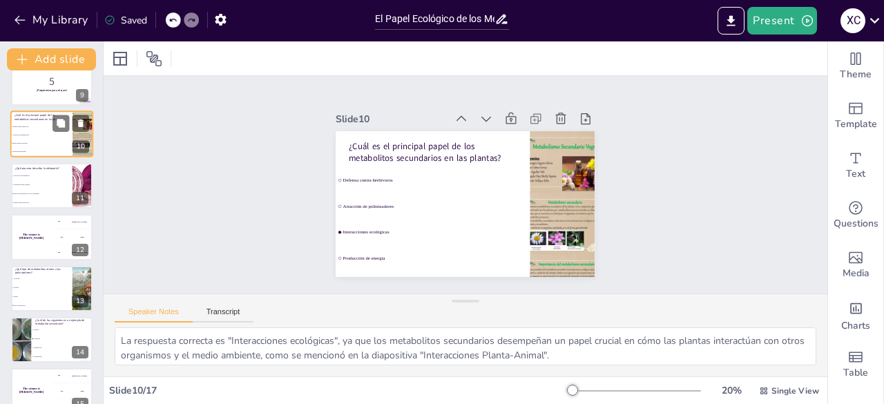
scroll to position [330, 0]
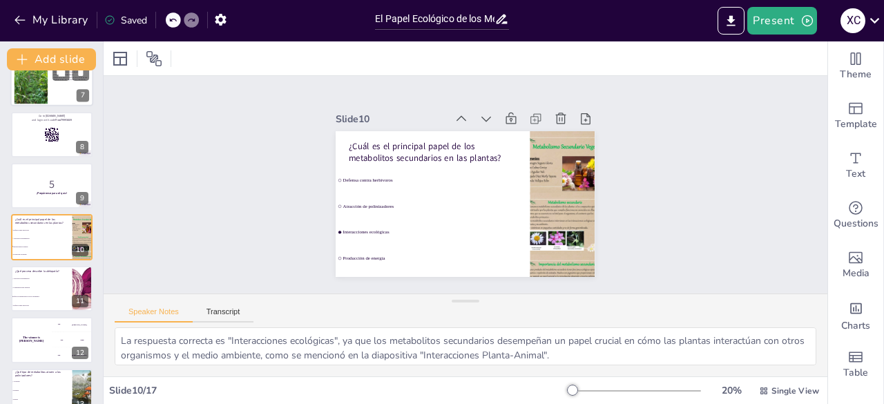
click at [41, 103] on div at bounding box center [31, 83] width 42 height 42
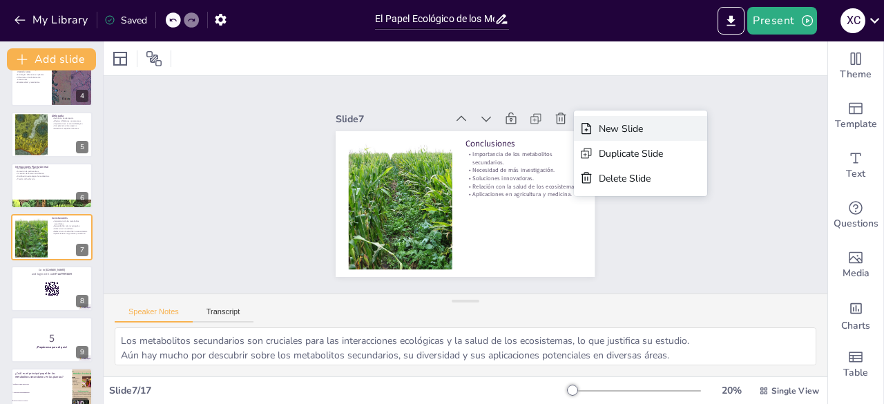
click at [699, 222] on div "New Slide" at bounding box center [731, 232] width 65 height 20
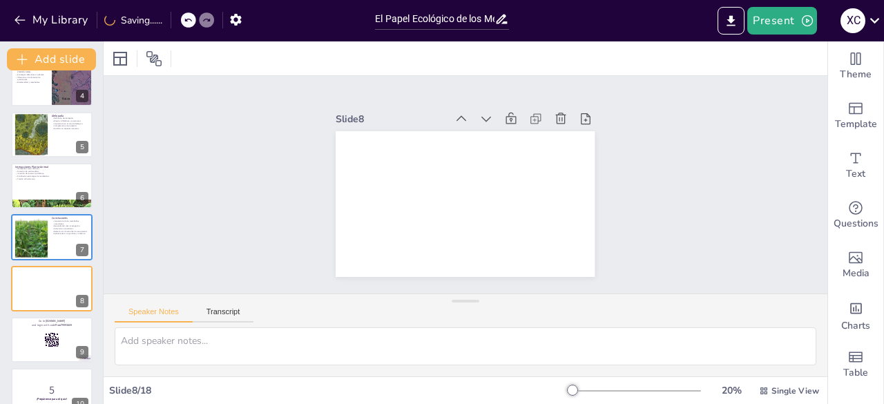
click at [189, 17] on icon at bounding box center [188, 20] width 8 height 8
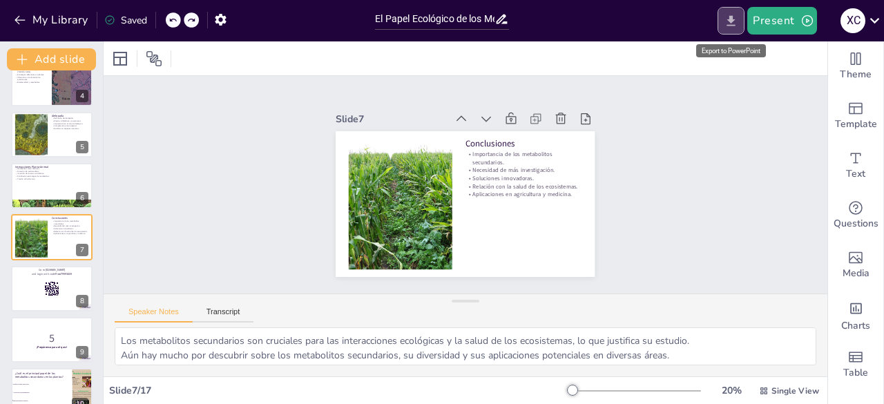
click at [743, 32] on button "Export to PowerPoint" at bounding box center [731, 21] width 27 height 28
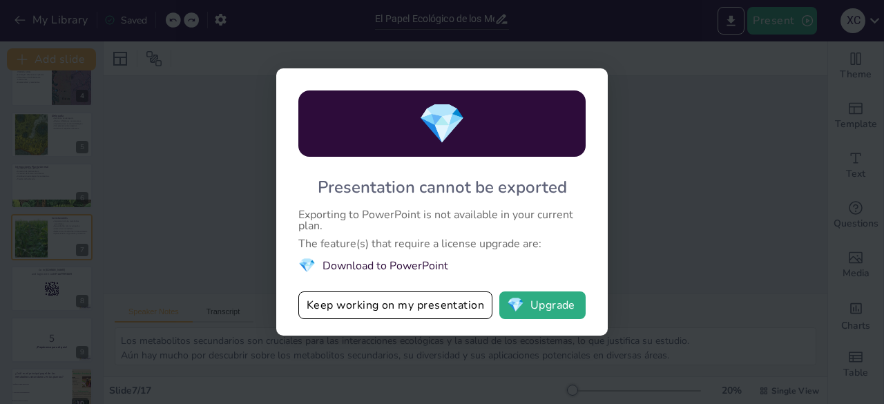
click at [770, 198] on div "💎 Presentation cannot be exported Exporting to PowerPoint is not available in y…" at bounding box center [442, 202] width 884 height 404
click at [511, 303] on span "💎" at bounding box center [515, 305] width 17 height 14
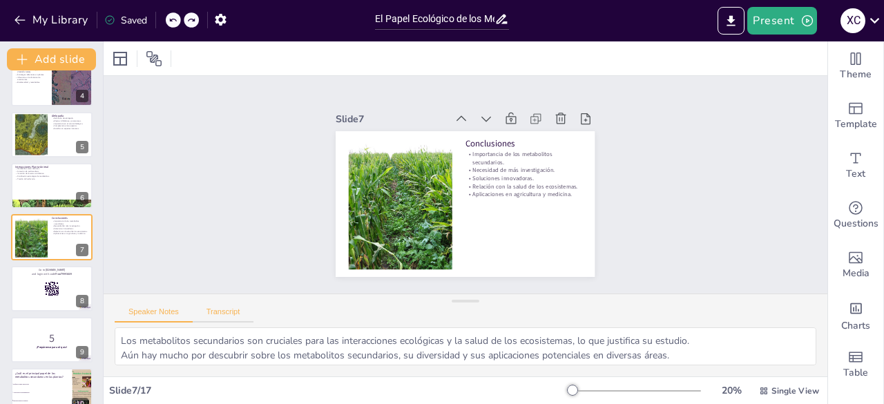
click at [221, 314] on button "Transcript" at bounding box center [223, 314] width 61 height 15
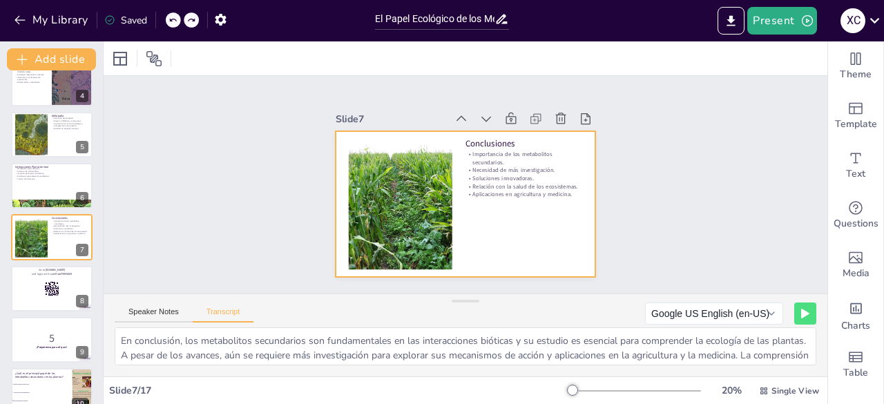
click at [336, 131] on div at bounding box center [465, 204] width 259 height 146
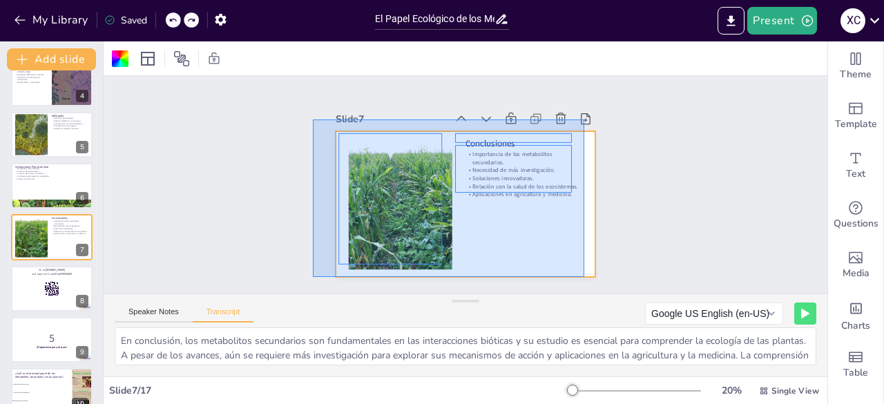
drag, startPoint x: 313, startPoint y: 120, endPoint x: 585, endPoint y: 277, distance: 313.9
click at [585, 277] on div "Slide 1 El Papel Ecológico de los Metabolitos Secundarios en las Interacciones …" at bounding box center [466, 185] width 724 height 218
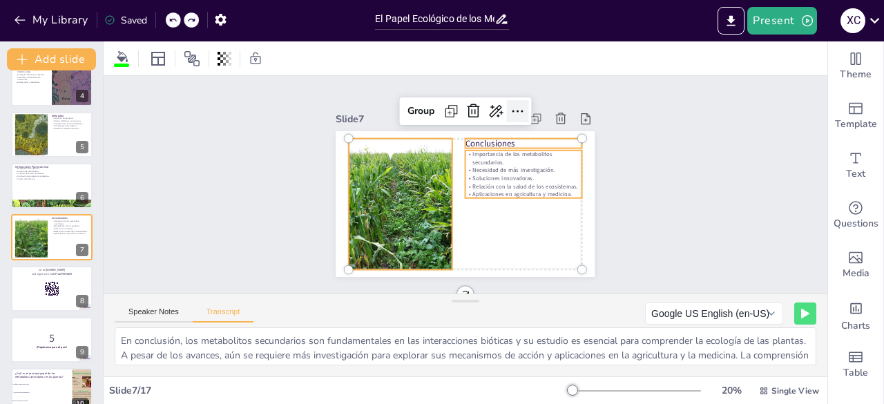
click at [509, 107] on icon at bounding box center [517, 111] width 17 height 17
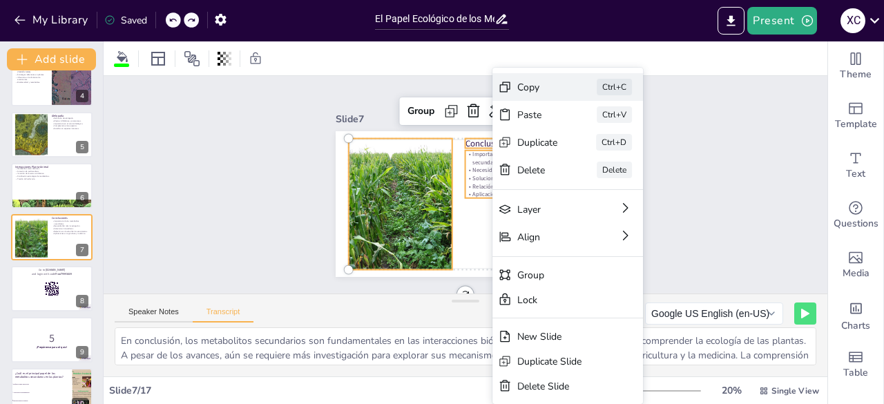
click at [621, 157] on div "Copy" at bounding box center [641, 163] width 41 height 13
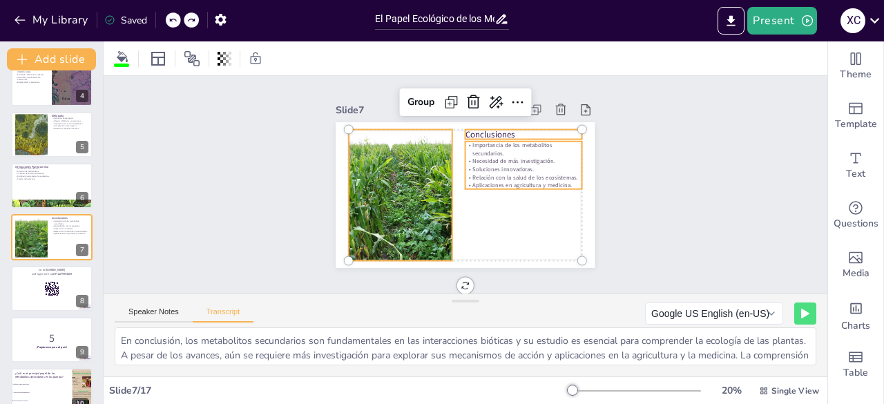
scroll to position [0, 0]
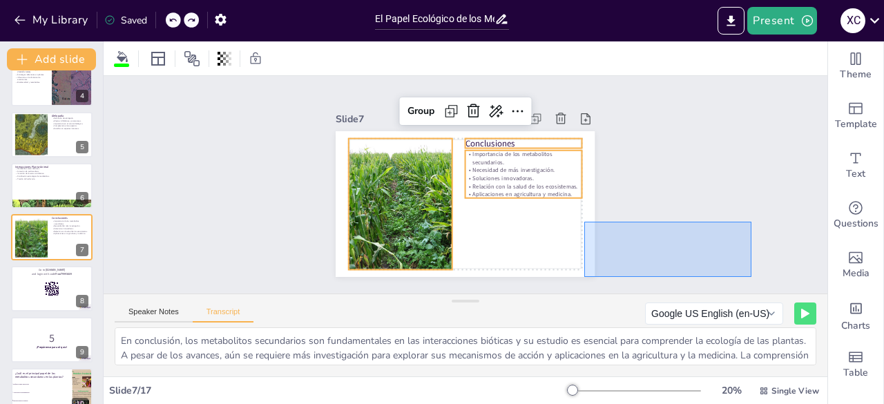
click at [752, 207] on div "Slide 1 El Papel Ecológico de los Metabolitos Secundarios en las Interacciones …" at bounding box center [465, 185] width 743 height 292
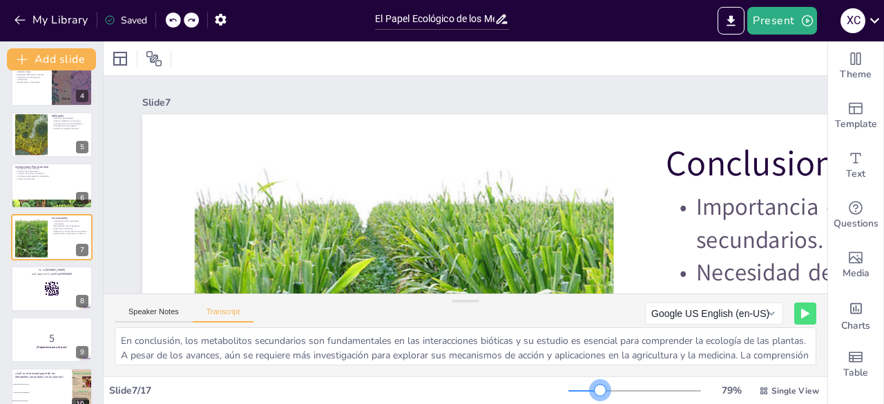
click at [591, 389] on div at bounding box center [635, 391] width 133 height 11
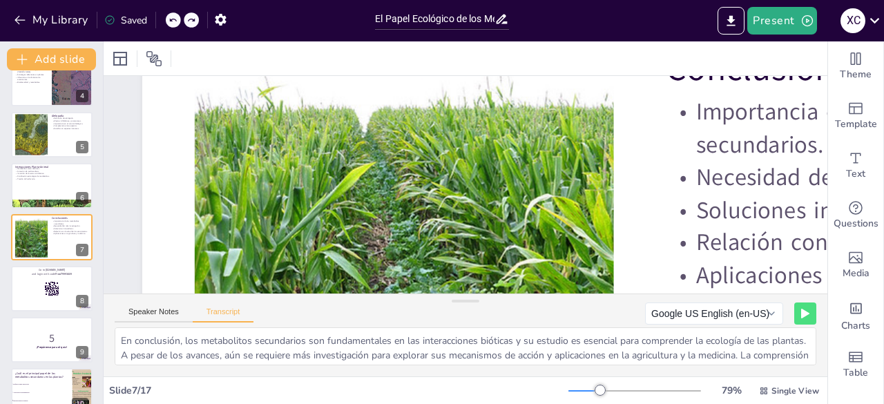
scroll to position [109, 0]
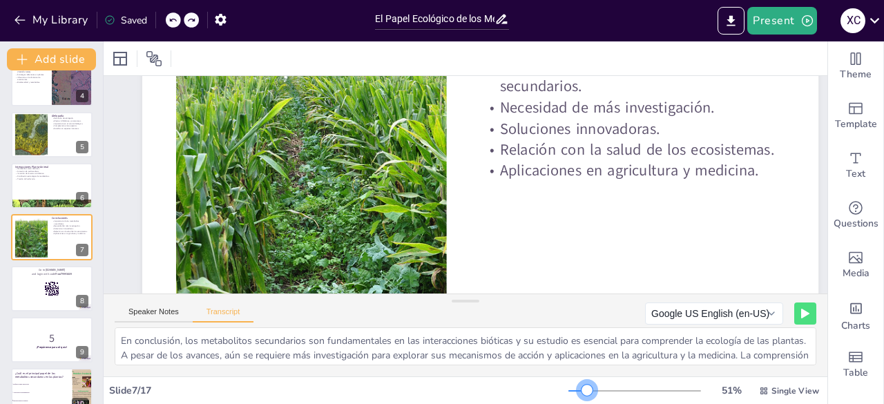
click at [578, 389] on div at bounding box center [635, 391] width 133 height 11
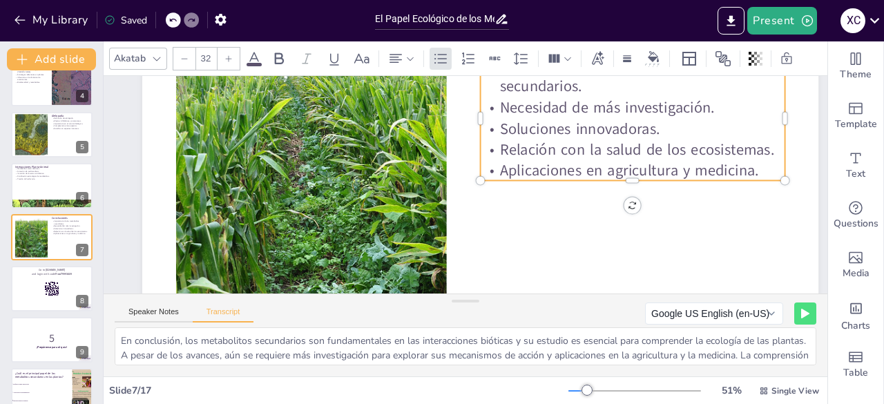
click at [527, 107] on p "Necesidad de más investigación." at bounding box center [633, 107] width 305 height 21
click at [529, 108] on p "Necesidad de más investigación." at bounding box center [633, 107] width 305 height 21
click at [546, 107] on span "Necesidad de más investigación." at bounding box center [607, 107] width 215 height 21
click at [810, 171] on div "Add text boxes" at bounding box center [770, 165] width 95 height 21
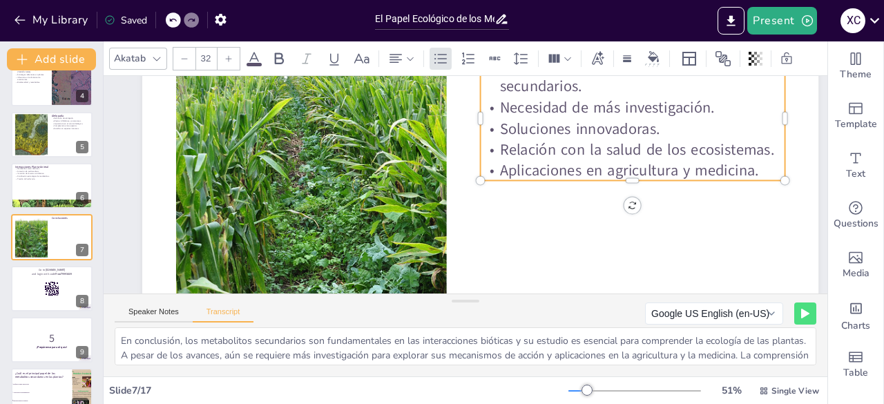
drag, startPoint x: 810, startPoint y: 171, endPoint x: 811, endPoint y: 101, distance: 70.5
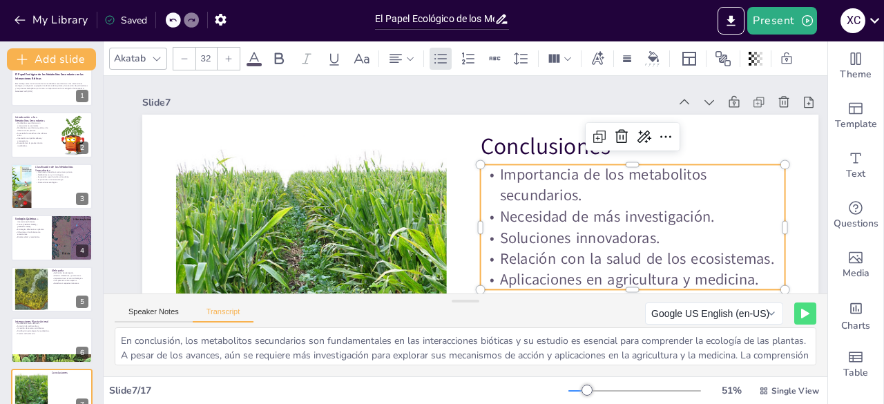
scroll to position [0, 0]
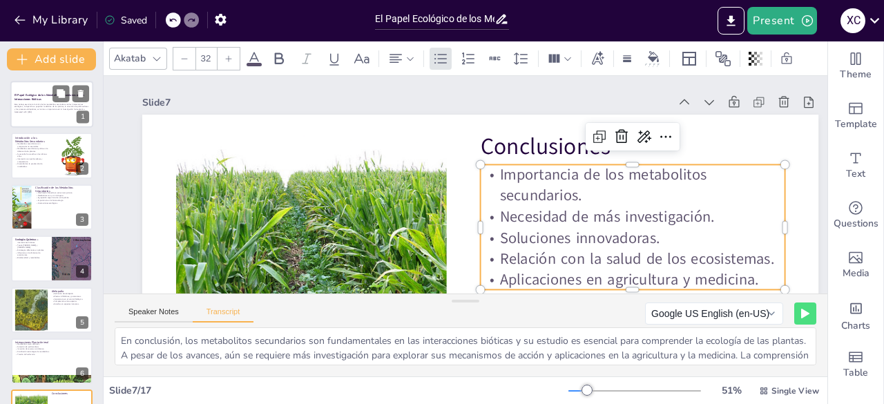
click at [37, 114] on div "Este trabajo examina la función de los metabolitos secundarios en las interacci…" at bounding box center [52, 108] width 75 height 15
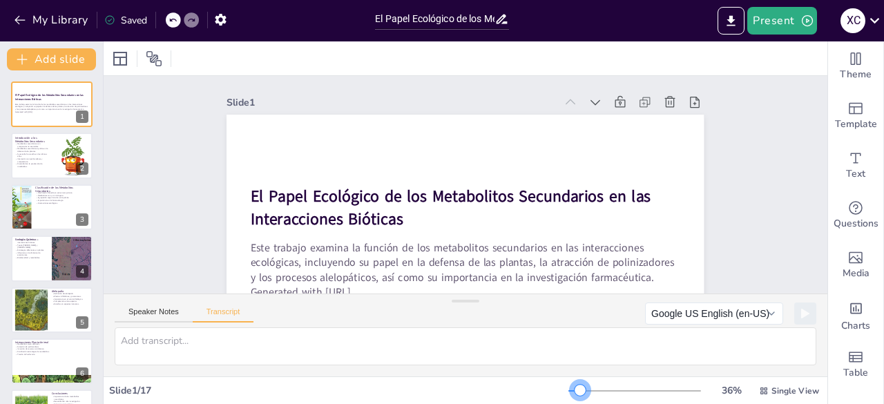
click at [571, 387] on div at bounding box center [635, 391] width 133 height 11
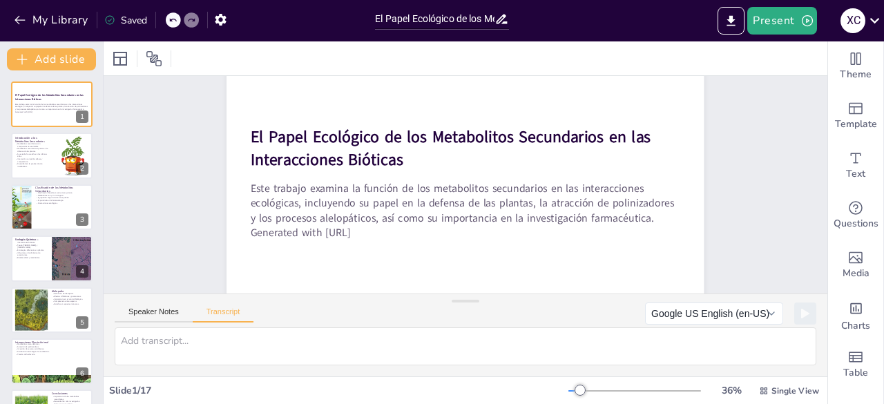
scroll to position [57, 0]
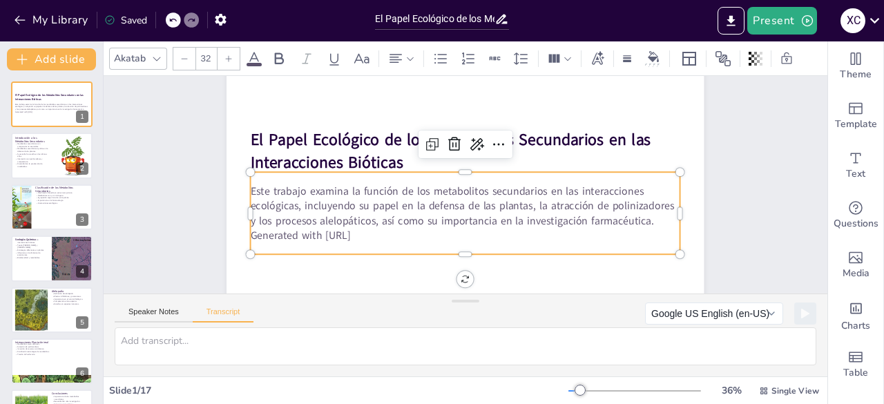
click at [375, 237] on p "Generated with Sendsteps.ai" at bounding box center [466, 235] width 430 height 15
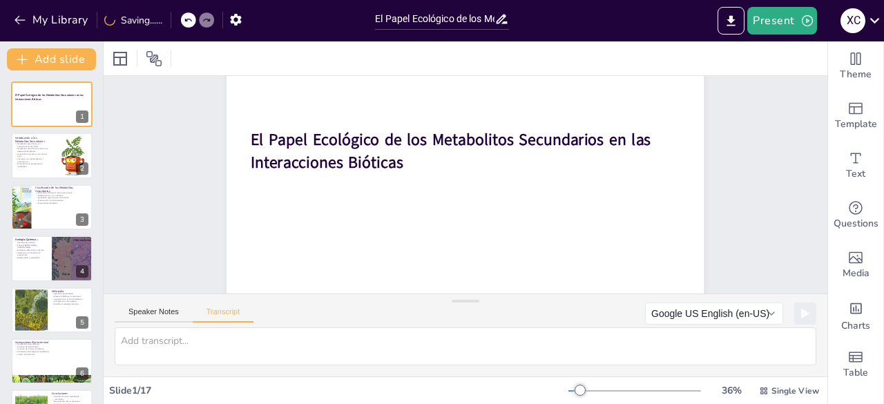
click at [189, 14] on div at bounding box center [188, 19] width 15 height 15
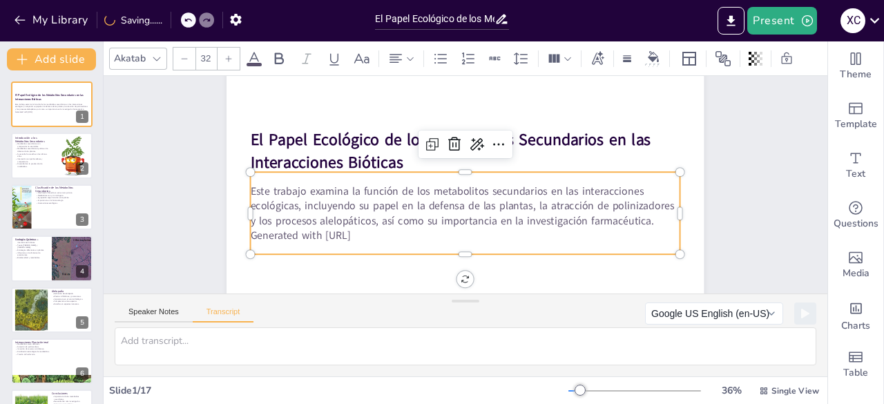
click at [380, 239] on p "Generated with Sendsteps.ai" at bounding box center [466, 235] width 430 height 15
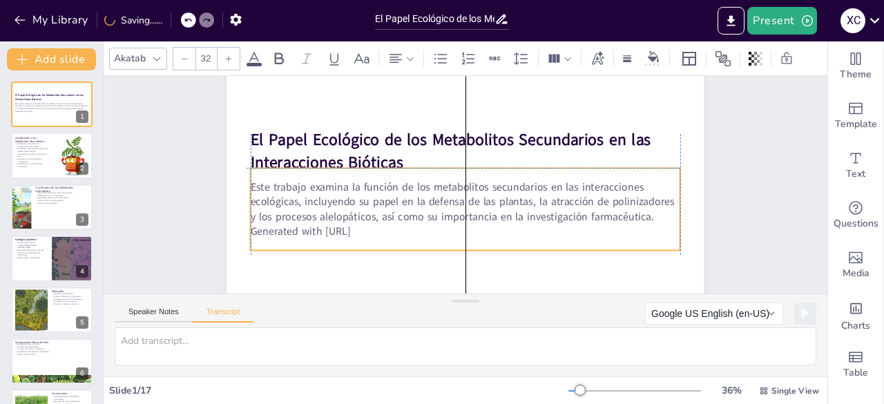
click at [375, 240] on div "Este trabajo examina la función de los metabolitos secundarios en las interacci…" at bounding box center [466, 209] width 430 height 82
click at [373, 227] on p "Generated with Sendsteps.ai" at bounding box center [466, 232] width 430 height 15
click at [368, 238] on p "Generated with Sendsteps.ai" at bounding box center [466, 232] width 430 height 15
click at [366, 233] on p "Generated with Sendsteps.ai" at bounding box center [466, 232] width 430 height 15
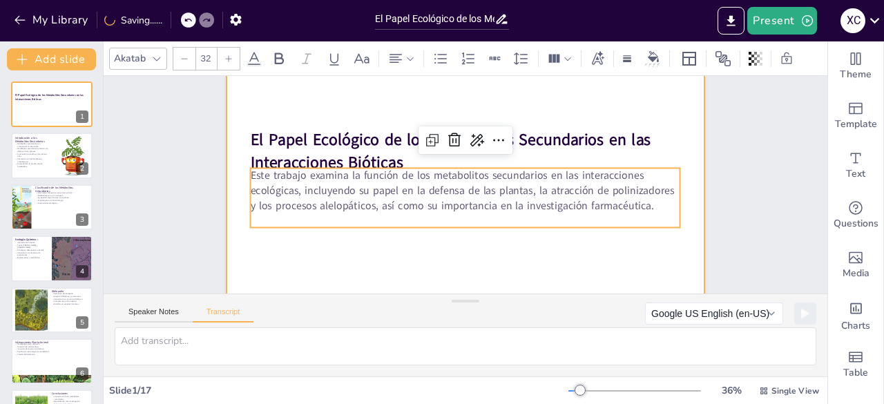
click at [359, 252] on div at bounding box center [465, 192] width 477 height 269
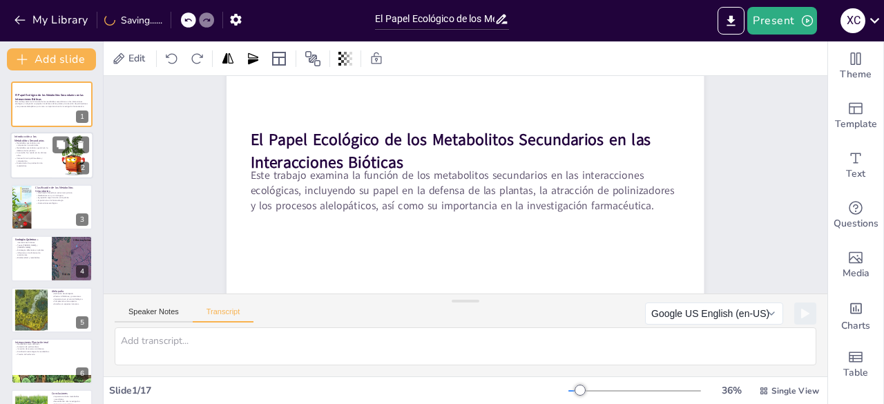
click at [13, 157] on div at bounding box center [51, 156] width 83 height 47
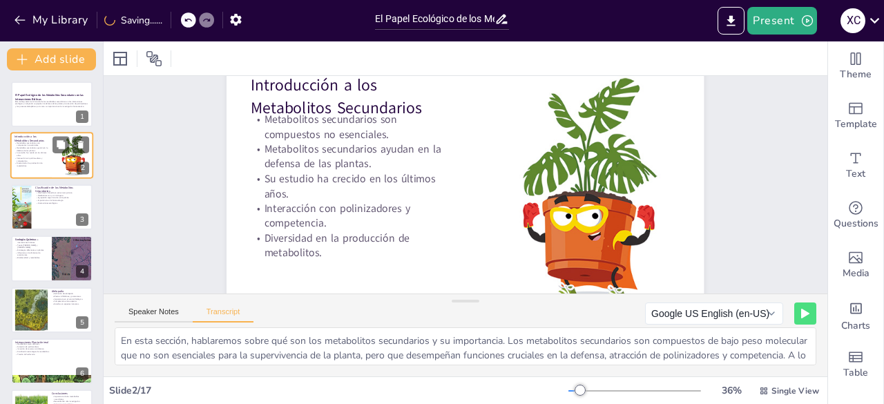
scroll to position [0, 0]
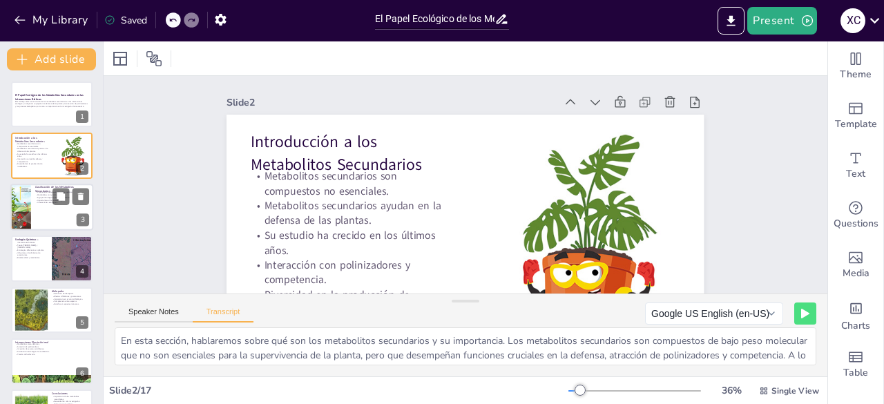
click at [41, 205] on div at bounding box center [51, 207] width 83 height 47
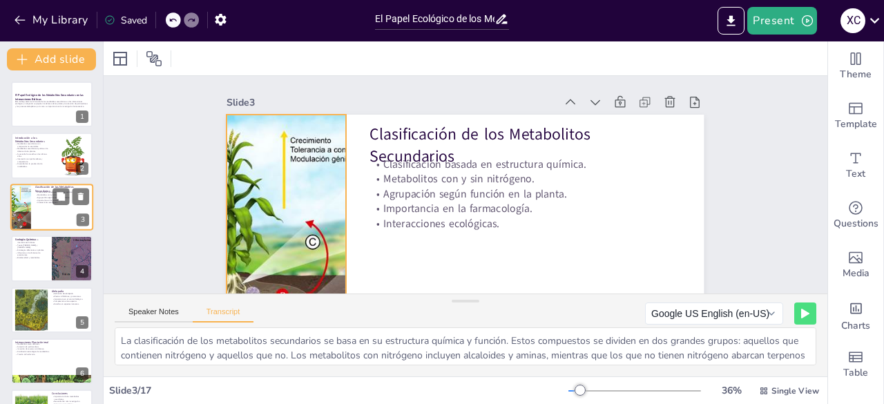
click at [26, 211] on div at bounding box center [20, 207] width 61 height 47
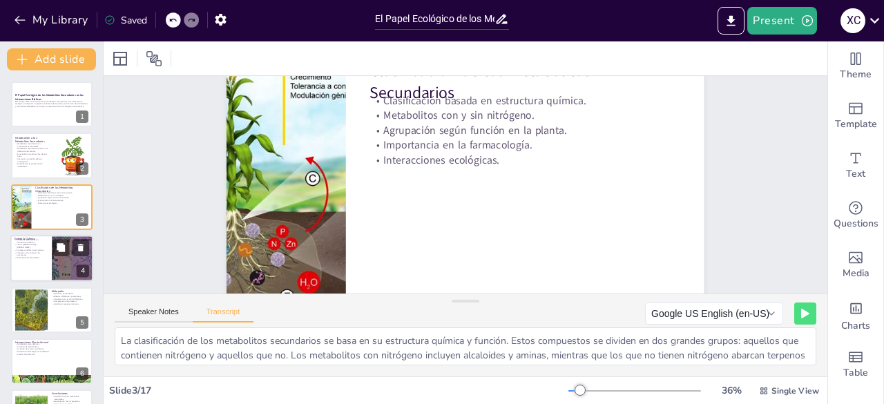
click at [28, 257] on p "Biodiversidad y metabolitos." at bounding box center [31, 258] width 33 height 3
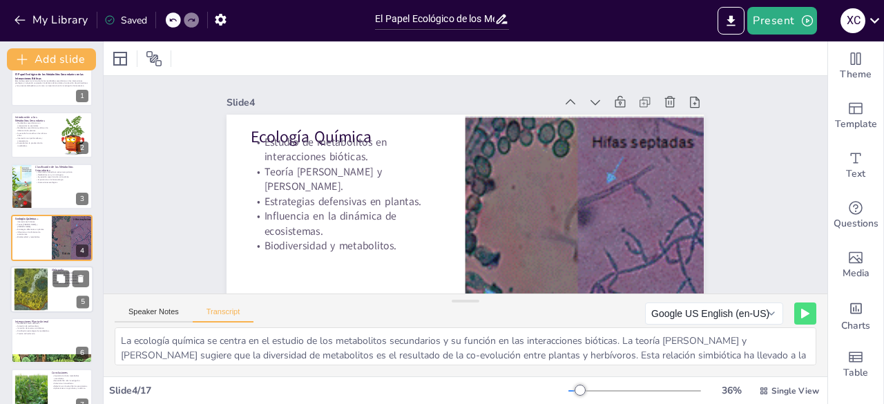
click at [32, 284] on div at bounding box center [31, 289] width 70 height 42
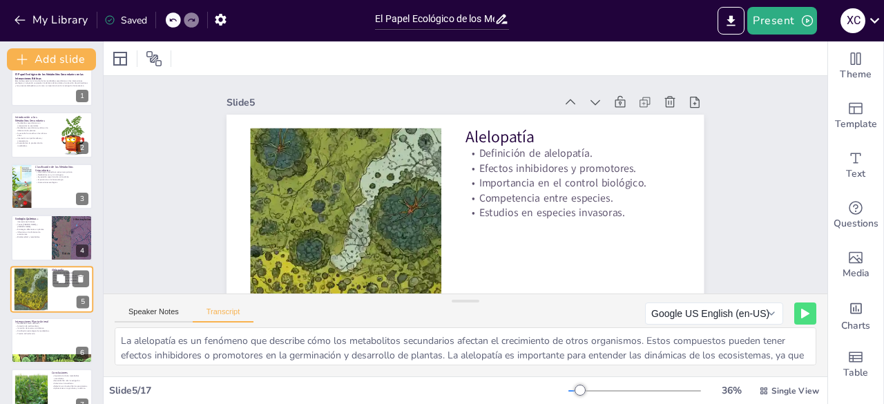
scroll to position [73, 0]
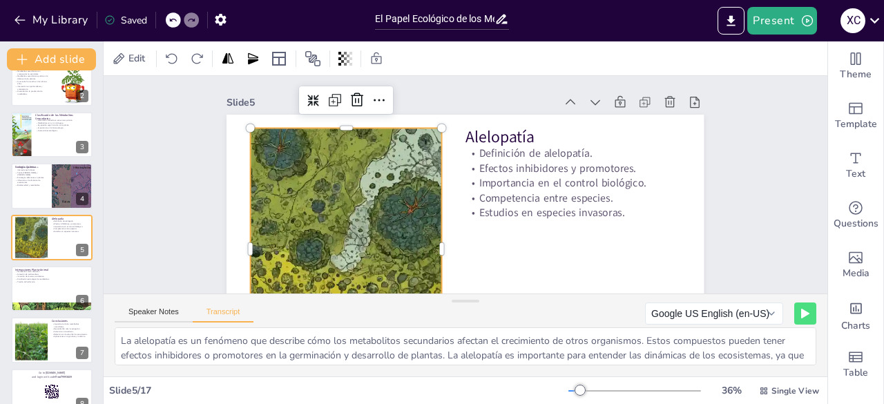
click at [298, 207] on div at bounding box center [346, 249] width 403 height 242
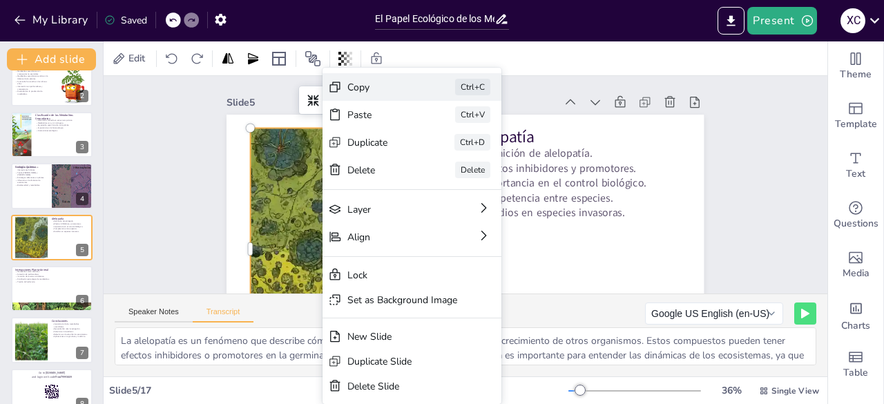
click at [451, 157] on div "Copy" at bounding box center [485, 163] width 69 height 13
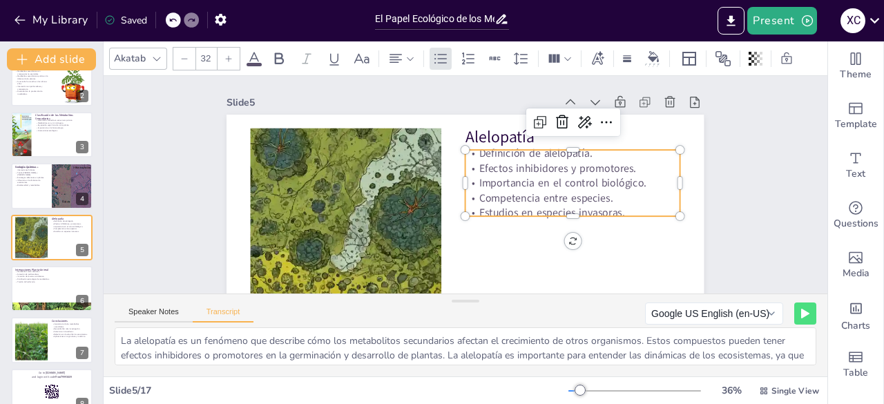
click at [494, 207] on p "Estudios en especies invasoras." at bounding box center [570, 223] width 216 height 37
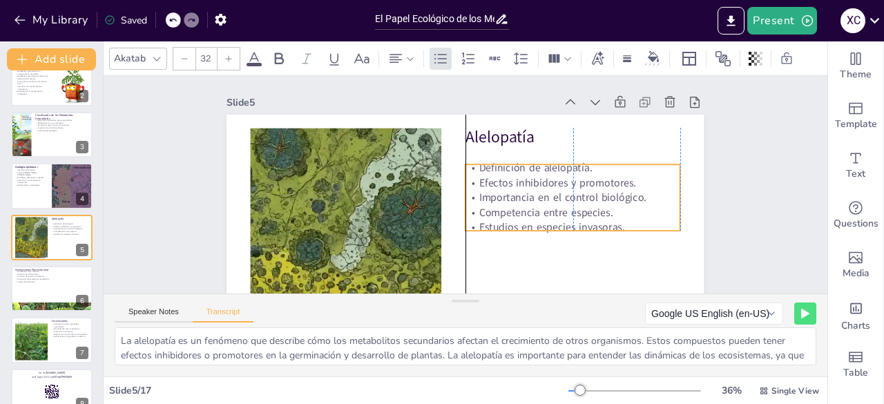
drag, startPoint x: 560, startPoint y: 214, endPoint x: 558, endPoint y: 228, distance: 14.6
click at [558, 228] on p "Estudios en especies invasoras." at bounding box center [573, 227] width 215 height 15
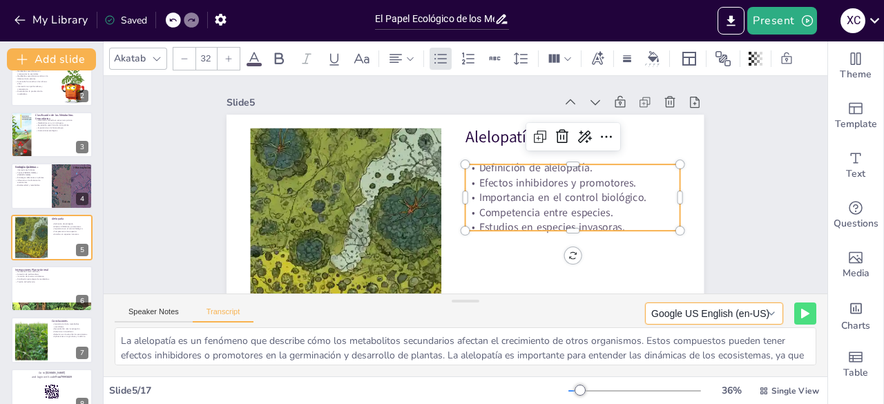
click at [764, 307] on button "Google US English (en-US)" at bounding box center [714, 314] width 138 height 22
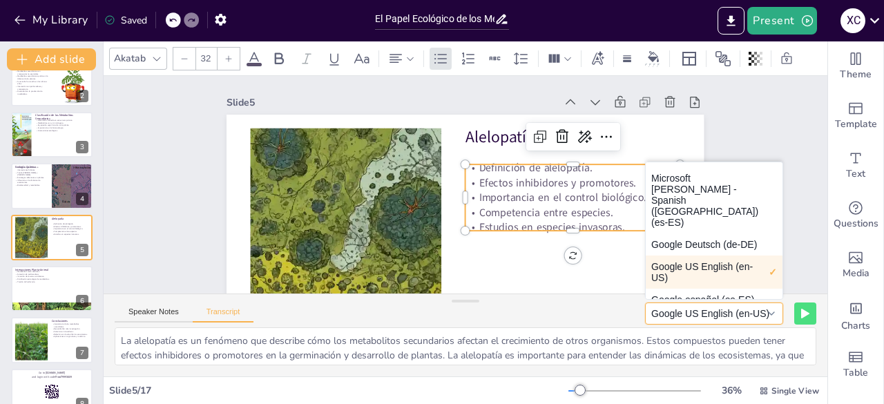
scroll to position [0, 0]
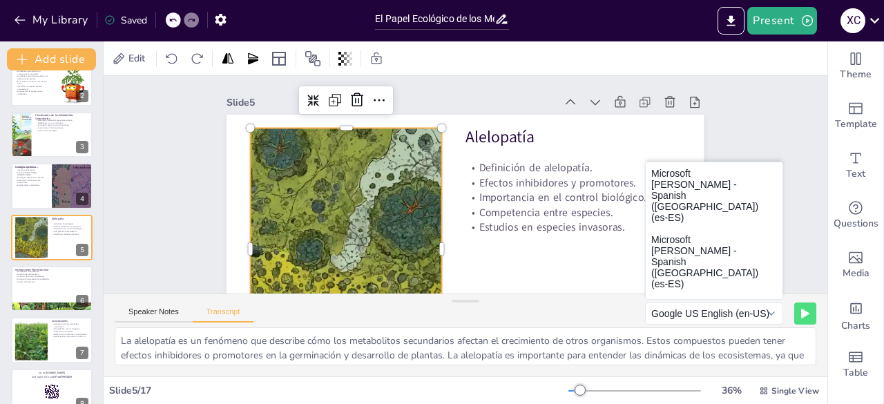
click at [321, 202] on div at bounding box center [340, 236] width 426 height 283
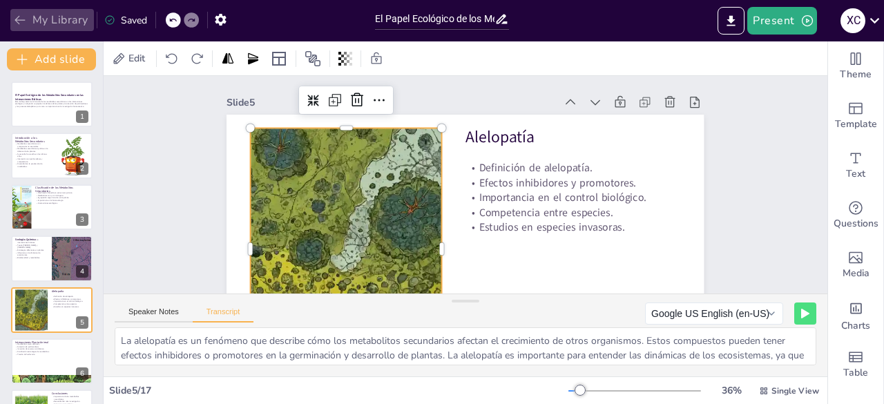
click at [10, 23] on button "My Library" at bounding box center [52, 20] width 84 height 22
